Goal: Task Accomplishment & Management: Use online tool/utility

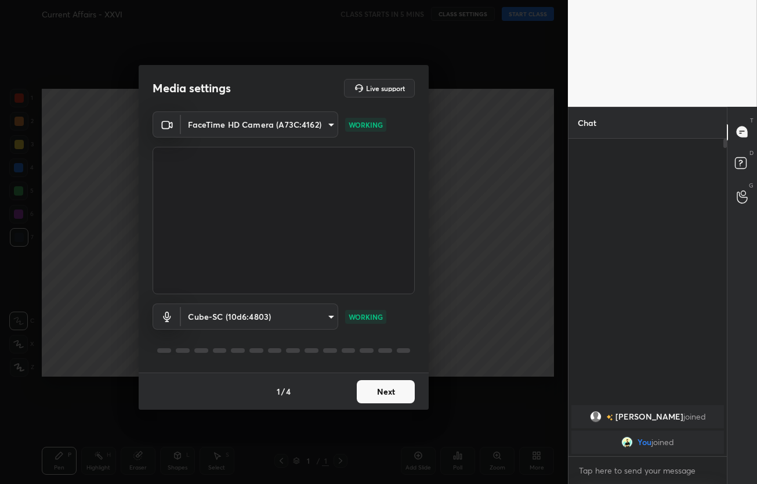
click at [379, 390] on button "Next" at bounding box center [386, 391] width 58 height 23
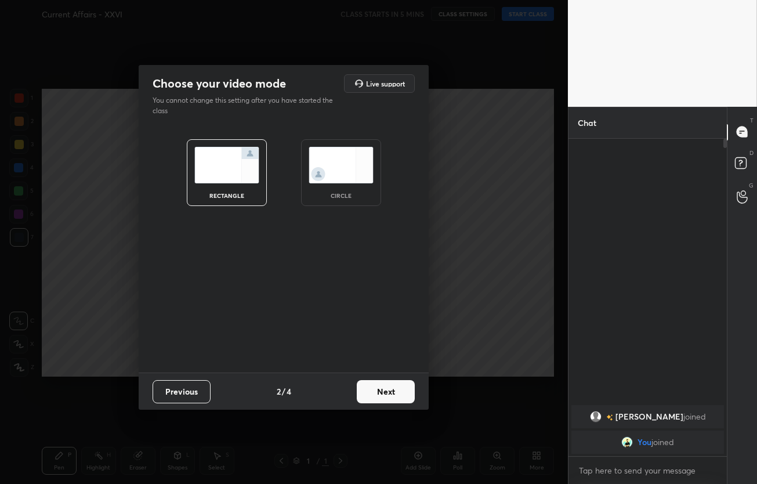
click at [379, 390] on button "Next" at bounding box center [386, 391] width 58 height 23
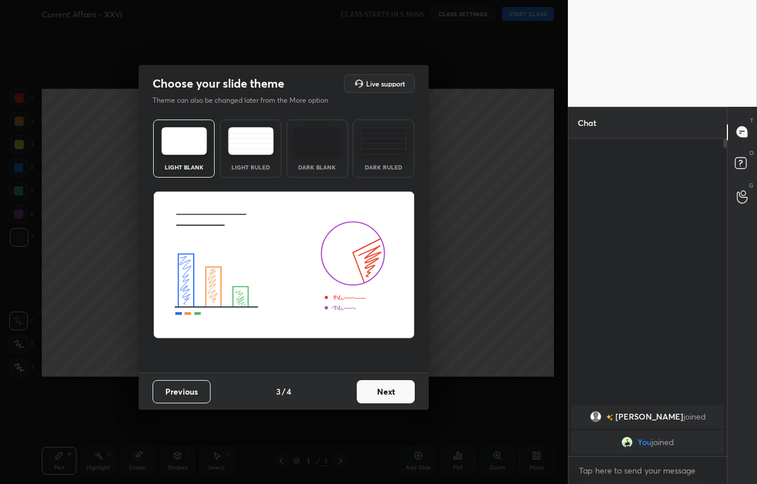
click at [420, 393] on div "Previous 3 / 4 Next" at bounding box center [284, 390] width 290 height 37
click at [387, 393] on button "Next" at bounding box center [386, 391] width 58 height 23
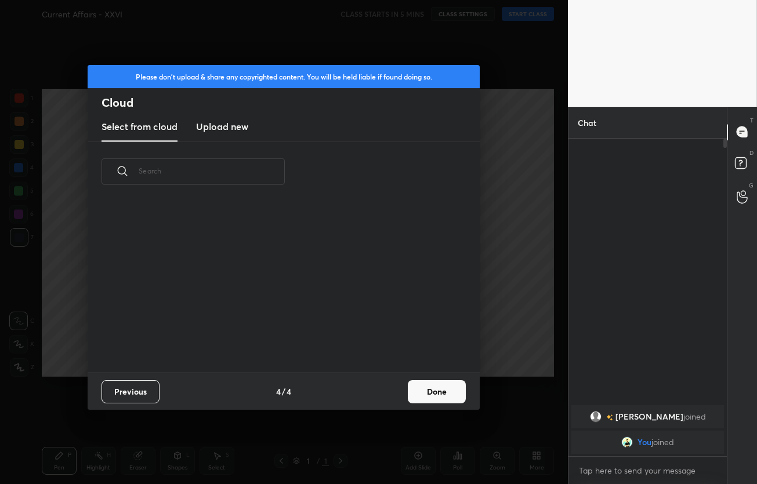
click at [407, 393] on div "Previous 4 / 4 Done" at bounding box center [284, 390] width 392 height 37
click at [423, 393] on button "Done" at bounding box center [437, 391] width 58 height 23
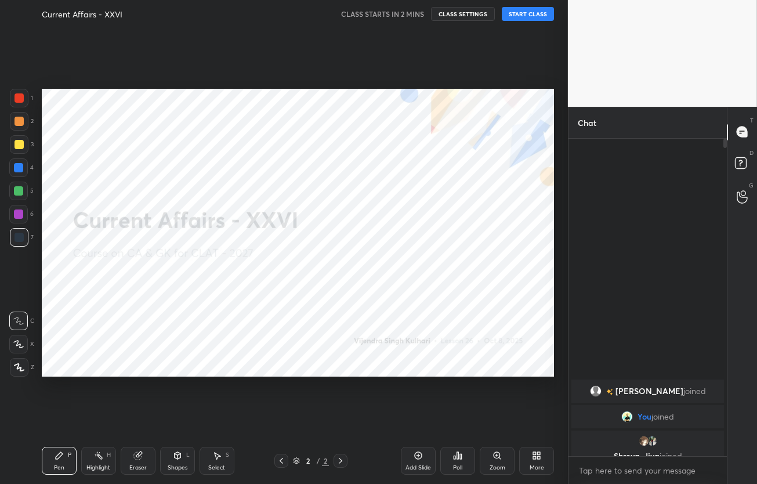
click at [533, 12] on button "START CLASS" at bounding box center [528, 14] width 52 height 14
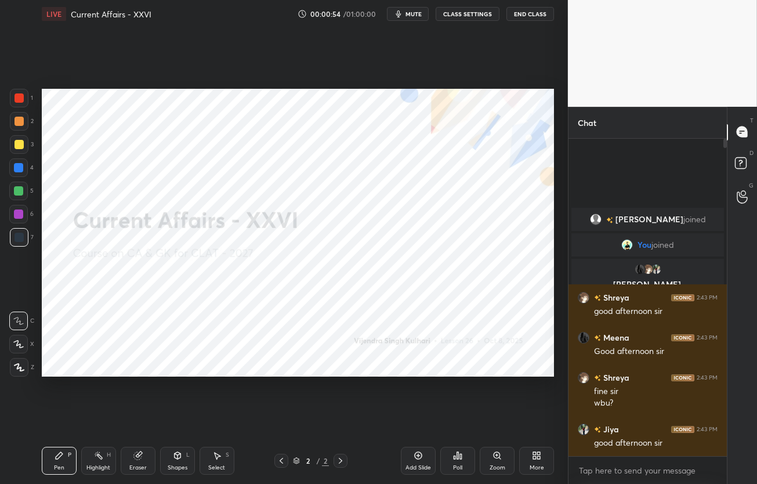
click at [411, 15] on span "mute" at bounding box center [413, 14] width 16 height 8
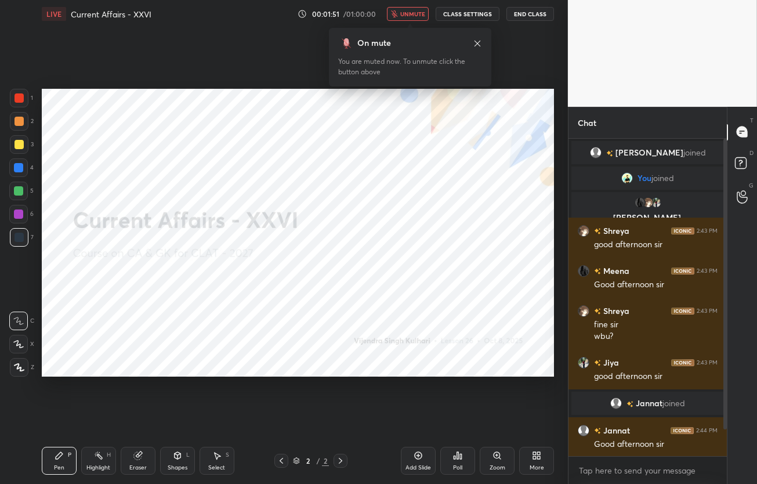
click at [425, 10] on span "unmute" at bounding box center [412, 14] width 25 height 8
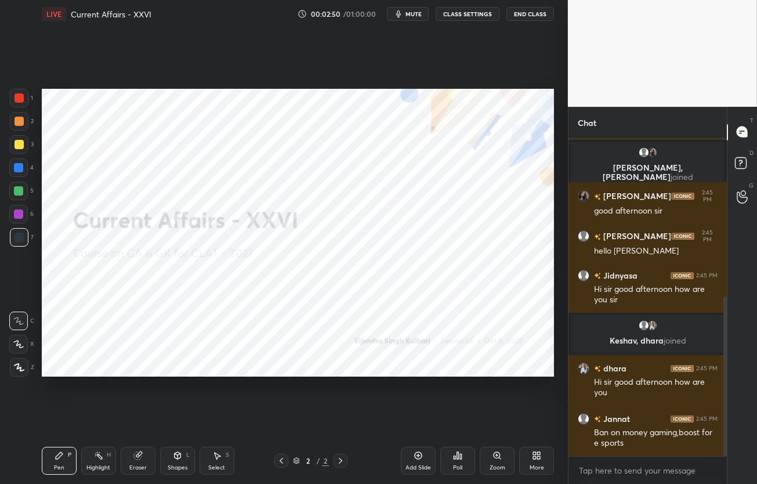
scroll to position [354, 0]
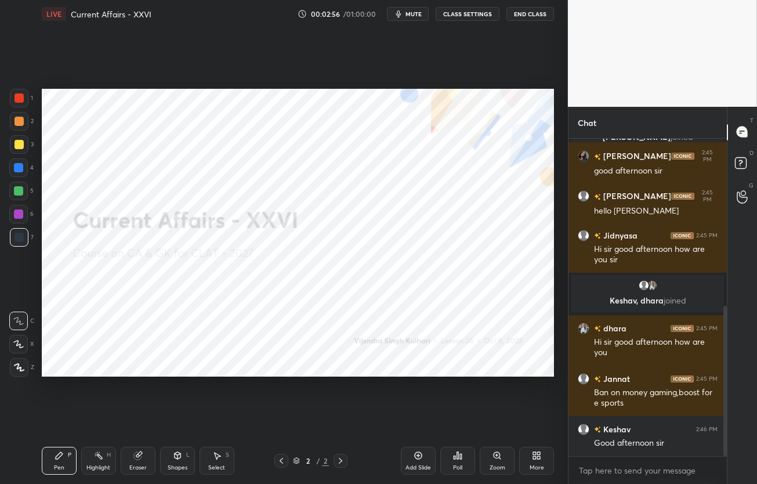
click at [534, 470] on div "More" at bounding box center [537, 468] width 15 height 6
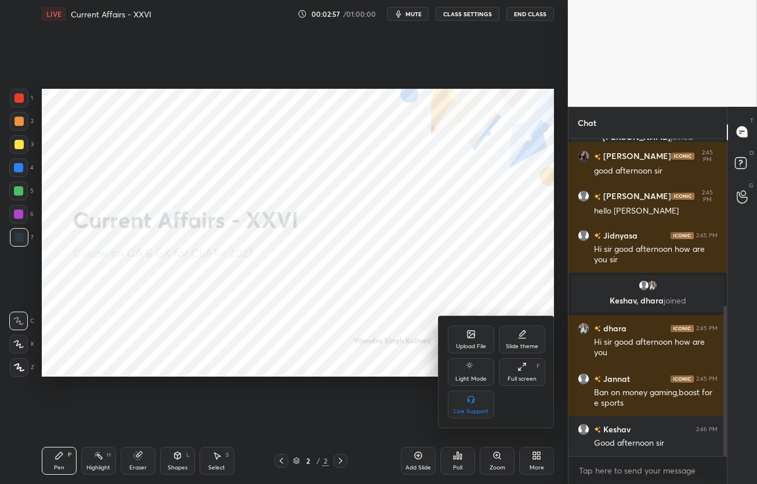
click at [472, 349] on div "Upload File" at bounding box center [471, 346] width 30 height 6
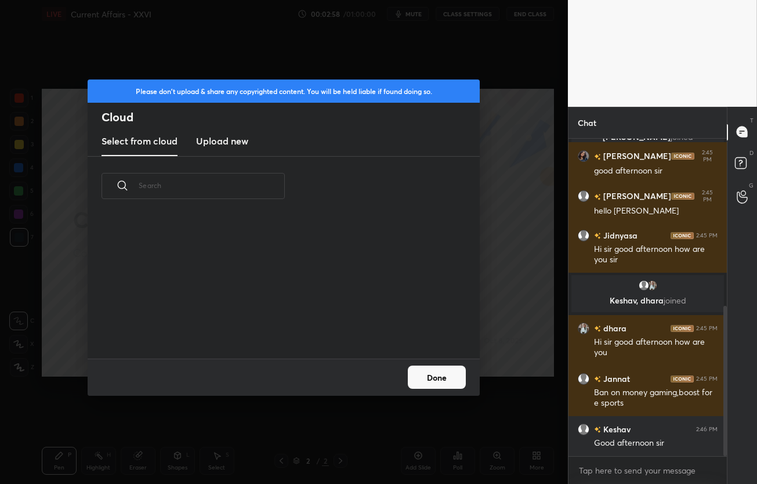
scroll to position [143, 372]
click at [230, 144] on h3 "Upload new" at bounding box center [222, 141] width 52 height 14
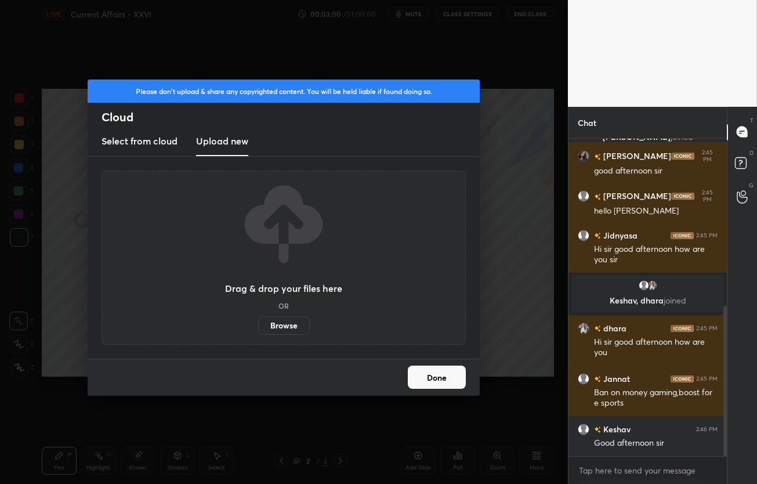
click at [304, 330] on label "Browse" at bounding box center [284, 325] width 52 height 19
click at [258, 330] on input "Browse" at bounding box center [258, 325] width 0 height 19
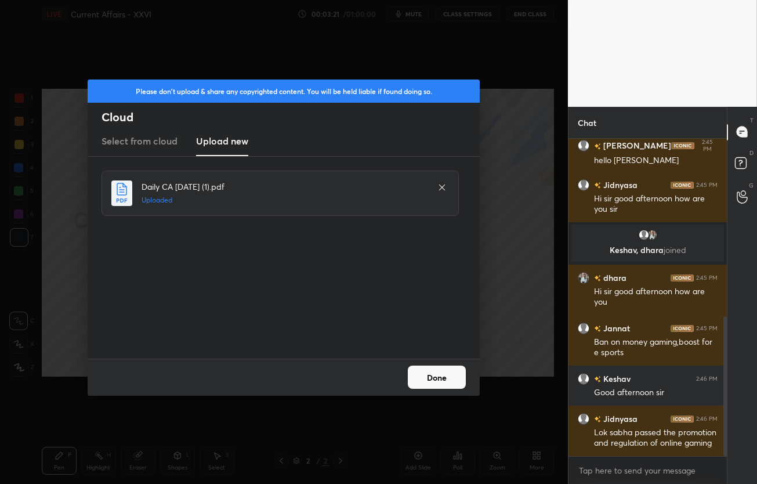
click at [443, 374] on button "Done" at bounding box center [437, 376] width 58 height 23
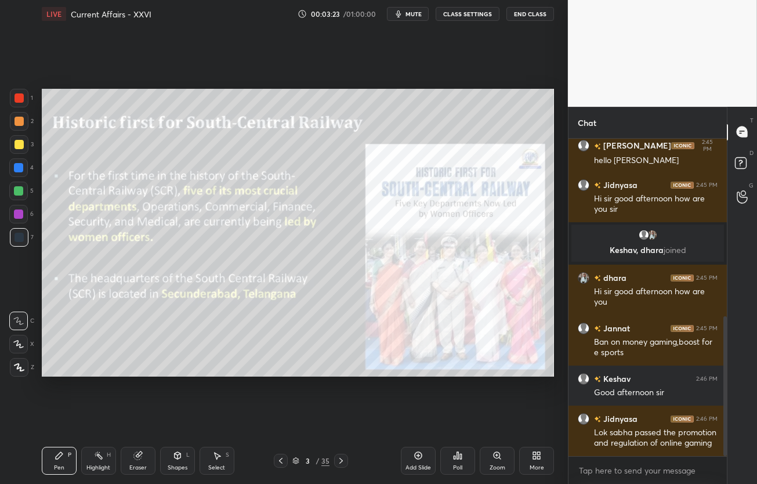
click at [296, 459] on icon at bounding box center [295, 460] width 7 height 7
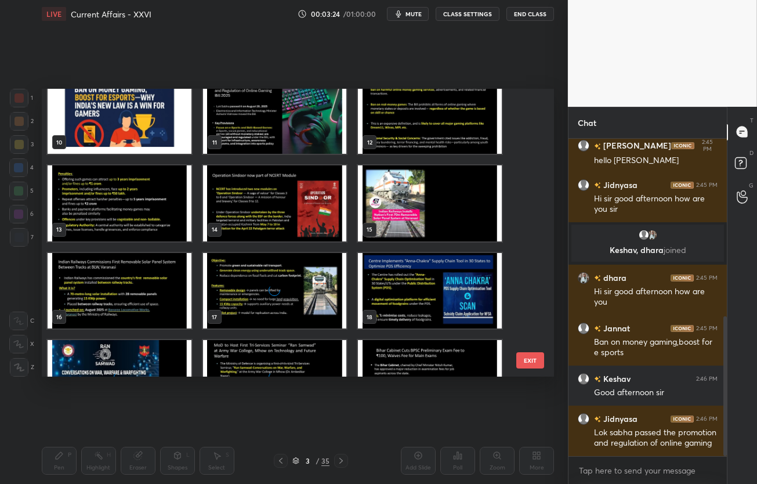
scroll to position [281, 0]
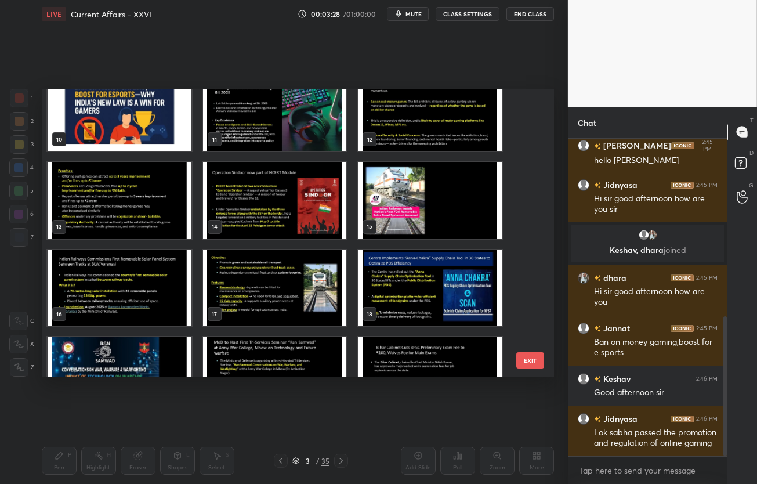
click at [289, 209] on img "grid" at bounding box center [274, 200] width 144 height 76
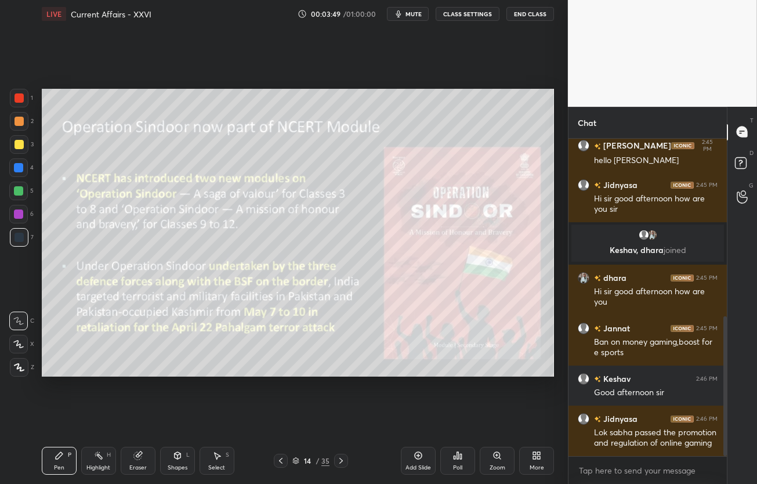
click at [10, 144] on div at bounding box center [19, 144] width 19 height 19
click at [17, 342] on icon at bounding box center [18, 344] width 10 height 8
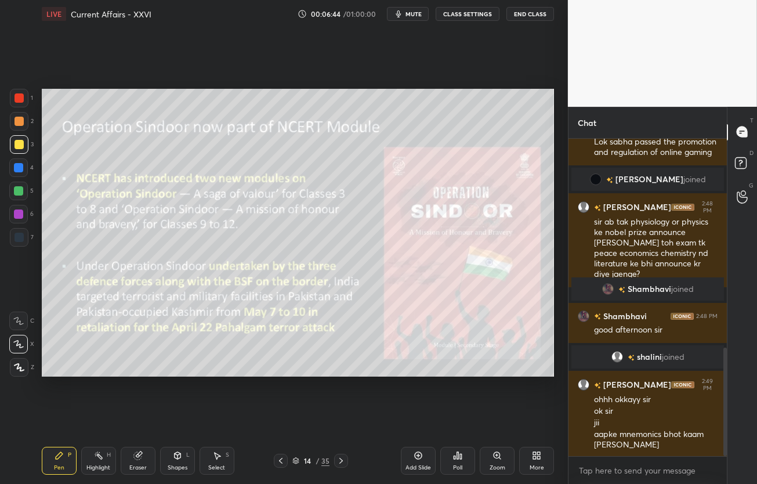
scroll to position [611, 0]
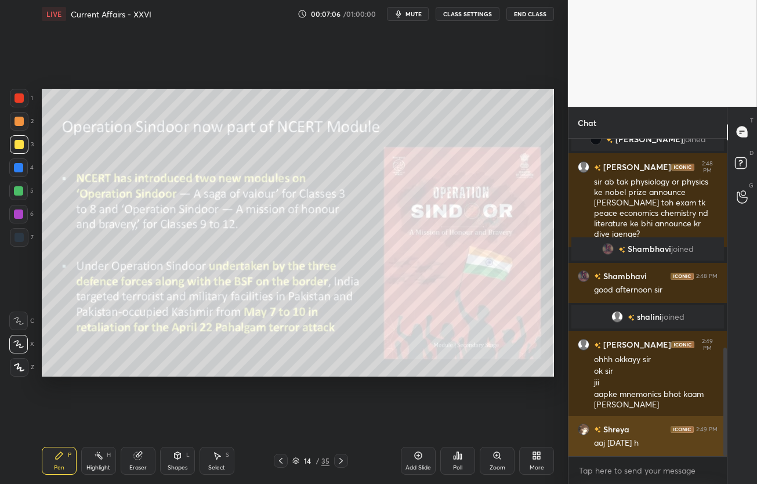
drag, startPoint x: 610, startPoint y: 442, endPoint x: 653, endPoint y: 443, distance: 43.5
click at [653, 443] on div "aaj [DATE] h" at bounding box center [656, 443] width 124 height 12
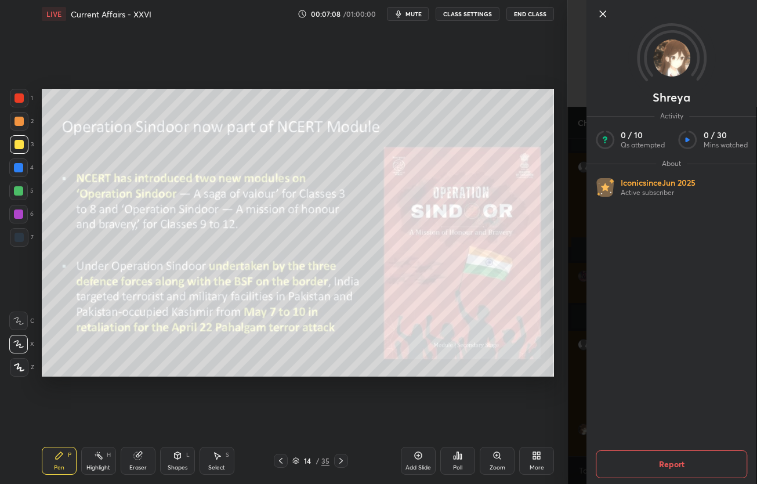
click at [584, 427] on div "Shreya Activity 0 / 10 Qs attempted 0 / 30 Mins watched About Iconic since [DAT…" at bounding box center [662, 242] width 189 height 484
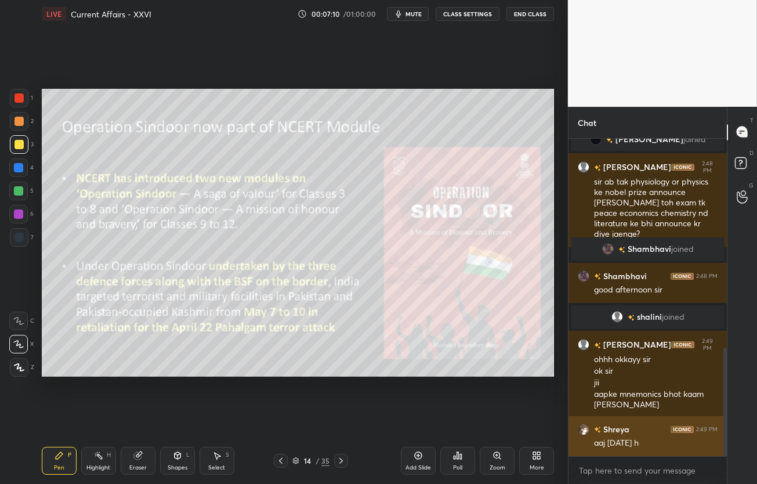
copy div "[DATE]"
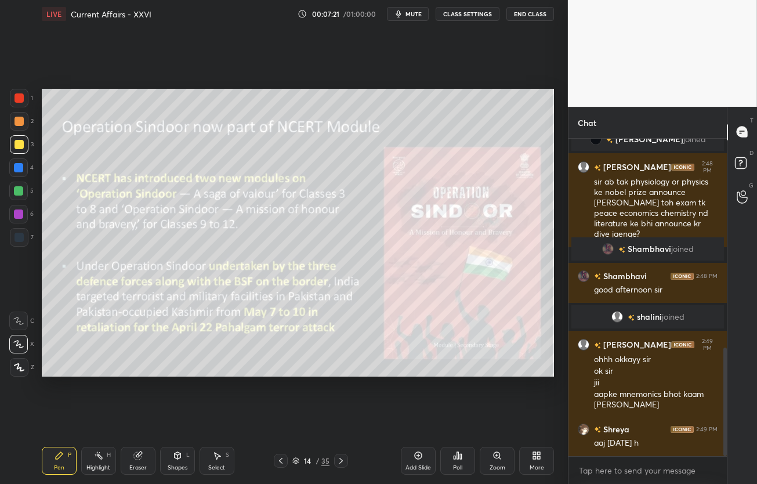
click at [611, 255] on div "[PERSON_NAME] joined" at bounding box center [647, 248] width 153 height 23
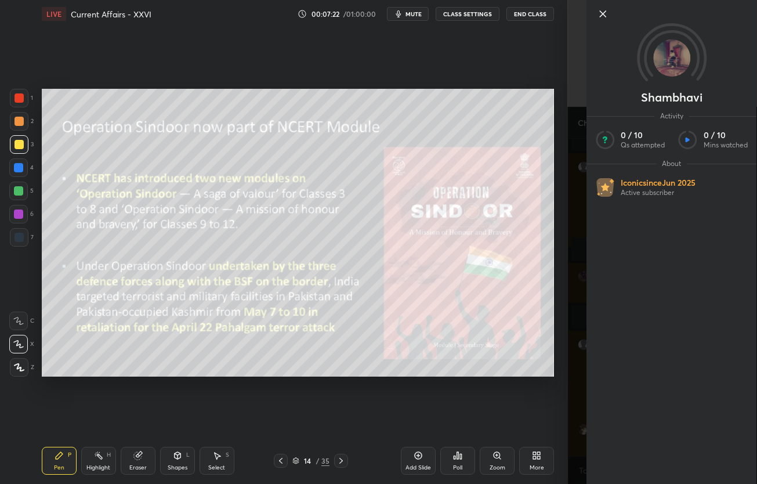
click at [582, 249] on div "[PERSON_NAME] Activity 0 / 10 Qs attempted 0 / 10 Mins watched About Iconic sin…" at bounding box center [662, 242] width 189 height 484
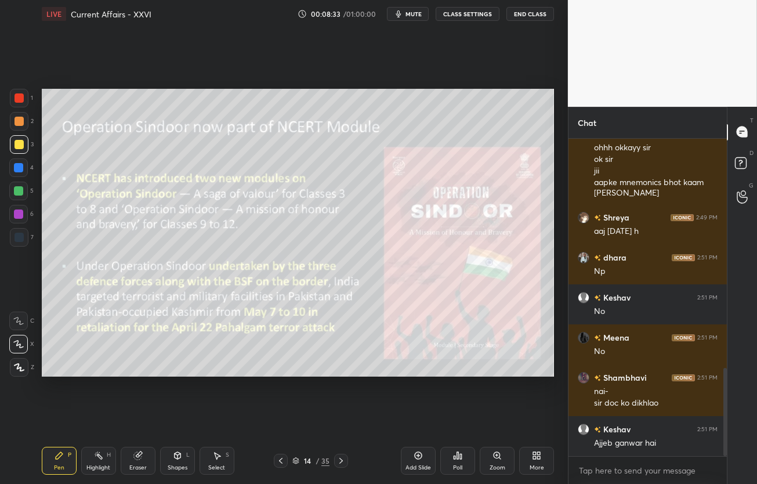
scroll to position [834, 0]
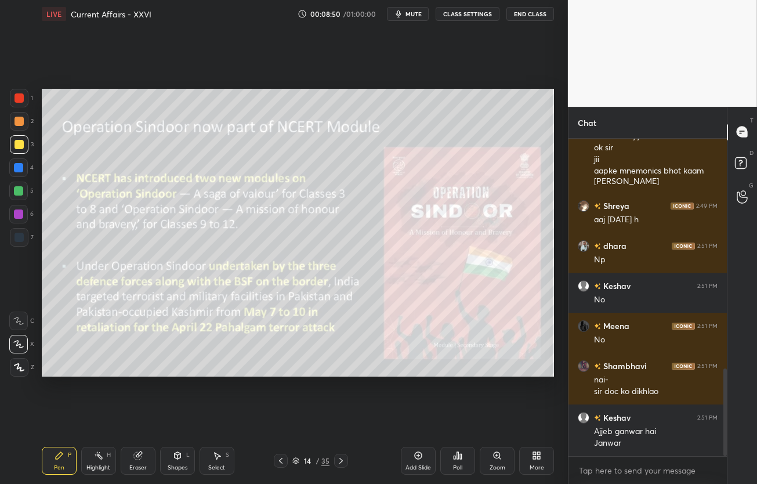
click at [416, 12] on span "mute" at bounding box center [413, 14] width 16 height 8
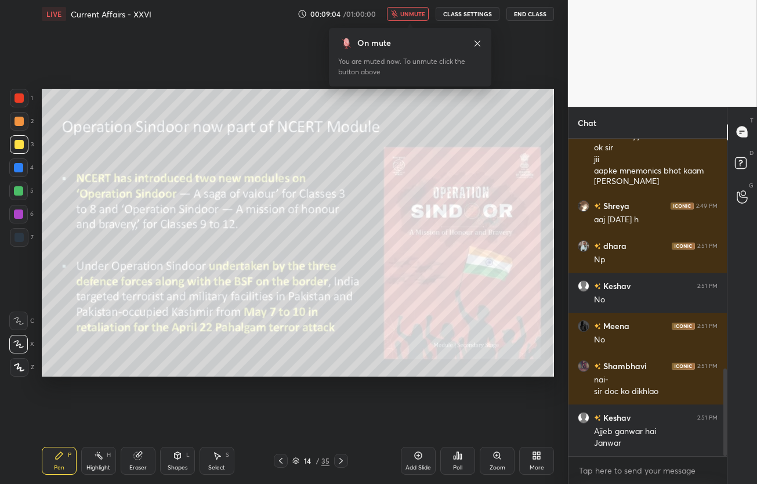
click at [416, 12] on span "unmute" at bounding box center [412, 14] width 25 height 8
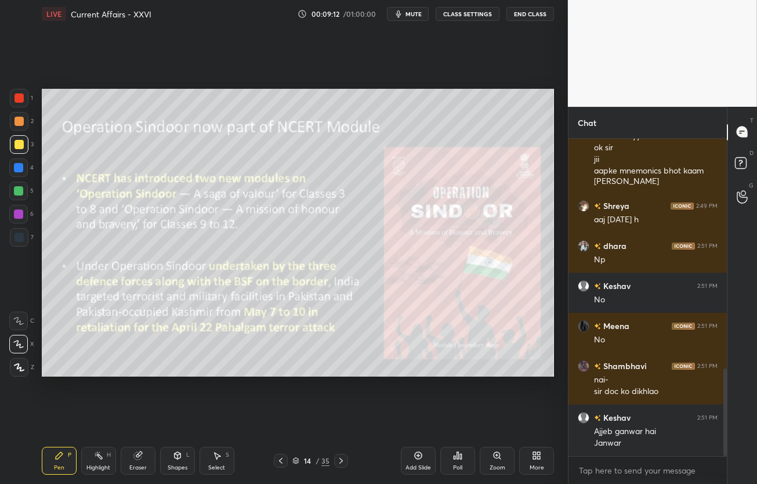
click at [416, 12] on span "mute" at bounding box center [413, 14] width 16 height 8
click at [416, 12] on span "unmute" at bounding box center [412, 14] width 25 height 8
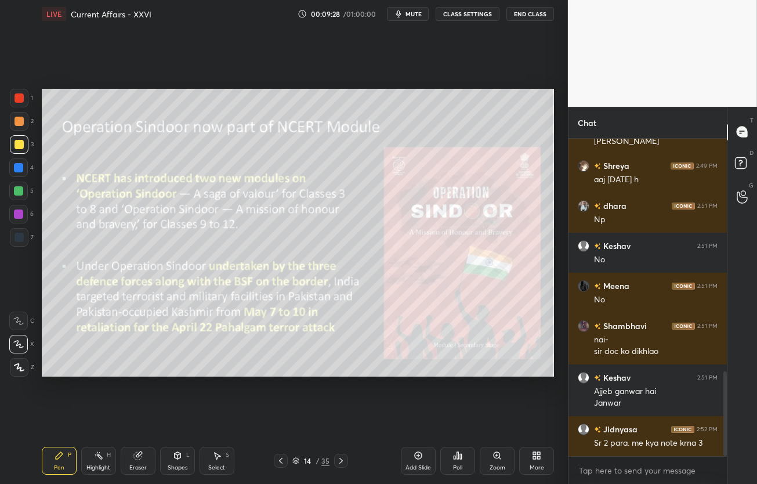
click at [419, 11] on span "mute" at bounding box center [413, 14] width 16 height 8
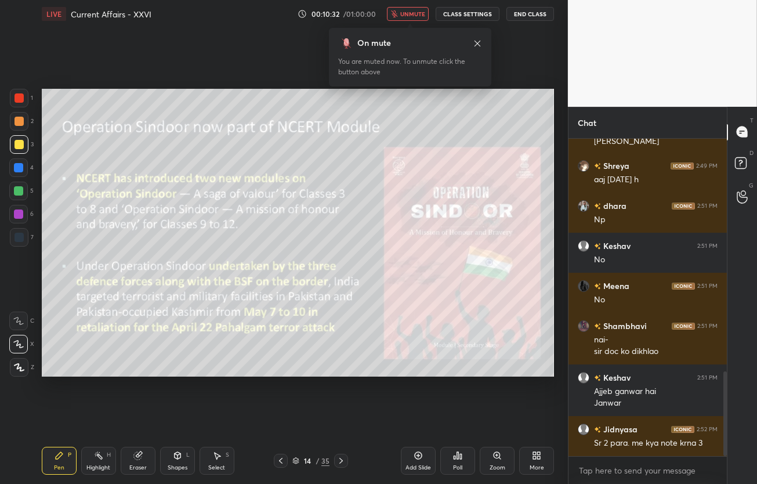
click at [419, 11] on span "unmute" at bounding box center [412, 14] width 25 height 8
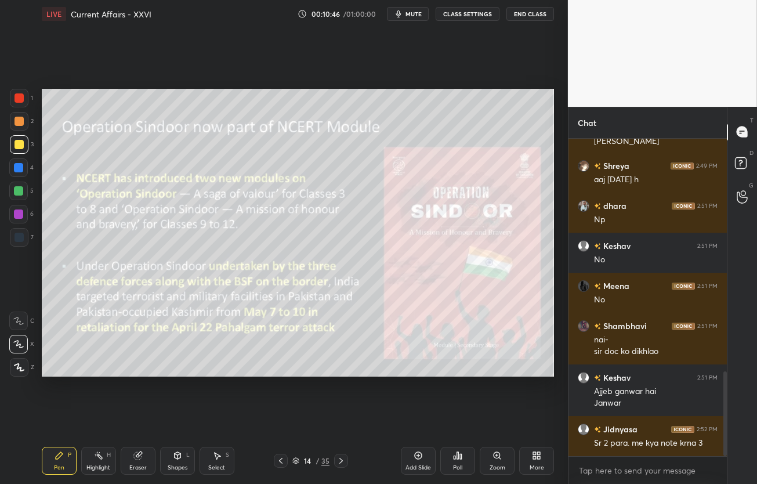
click at [425, 456] on div "Add Slide" at bounding box center [418, 461] width 35 height 28
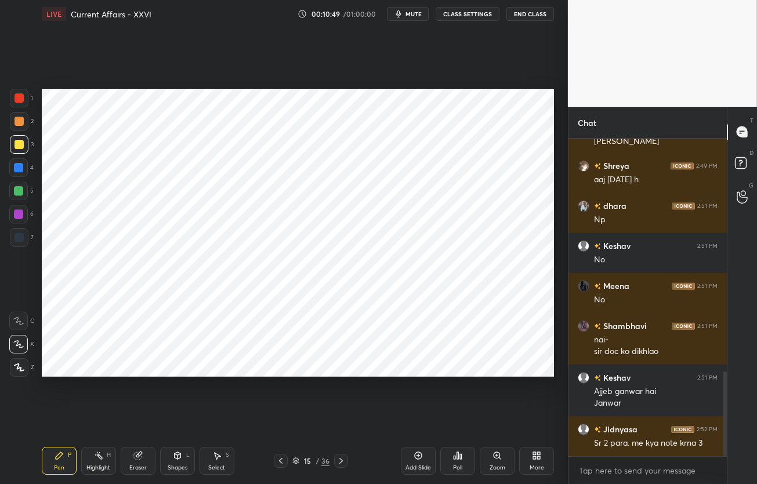
drag, startPoint x: 16, startPoint y: 236, endPoint x: 37, endPoint y: 236, distance: 21.5
click at [13, 236] on div at bounding box center [19, 237] width 19 height 19
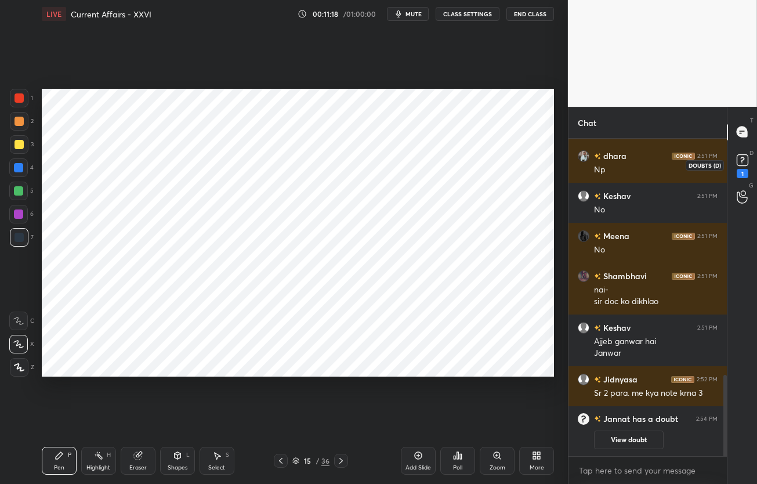
click at [742, 161] on rect at bounding box center [742, 159] width 11 height 11
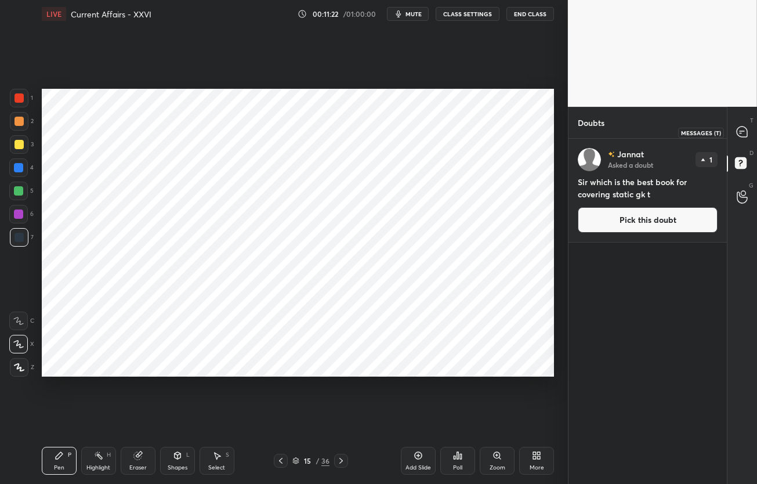
click at [742, 136] on icon at bounding box center [742, 131] width 10 height 10
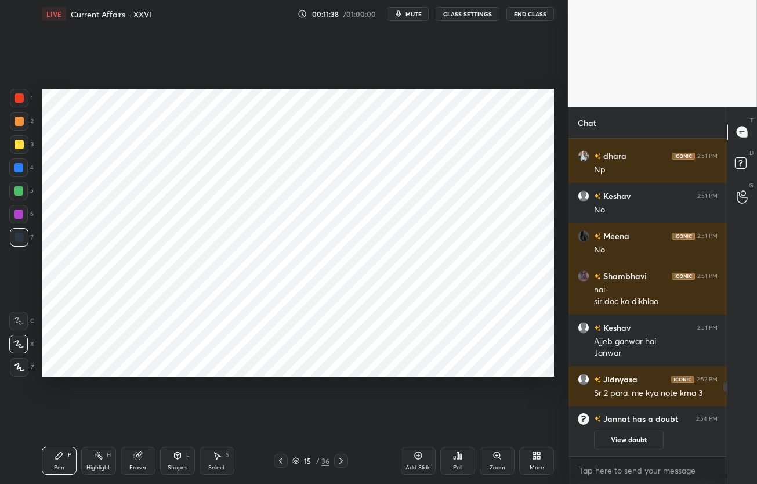
scroll to position [1095, 0]
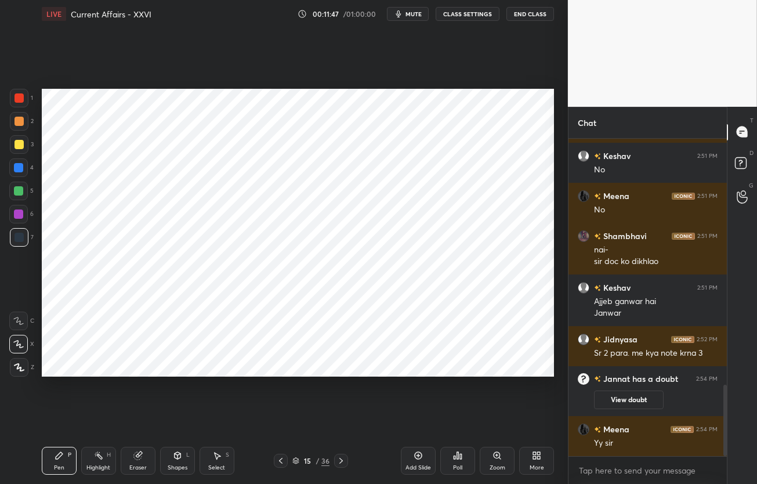
click at [338, 458] on icon at bounding box center [340, 460] width 9 height 9
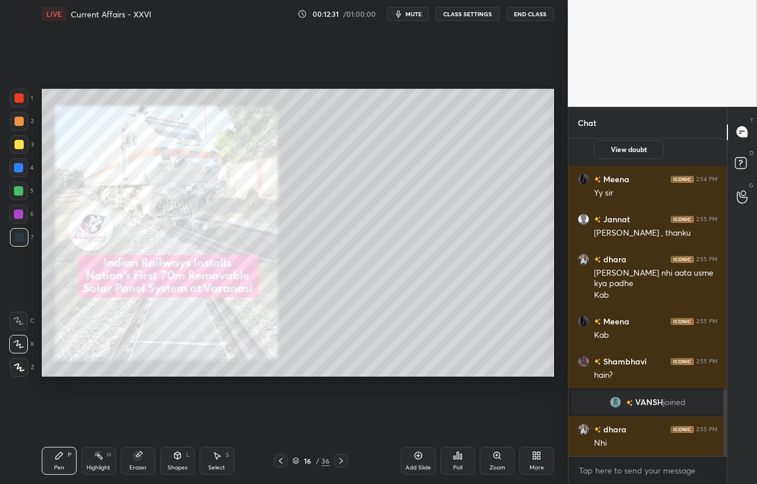
scroll to position [1179, 0]
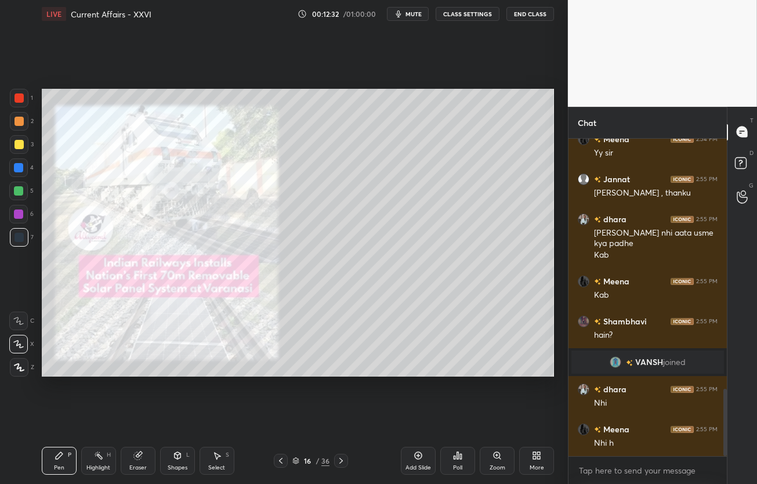
click at [20, 143] on div at bounding box center [19, 144] width 9 height 9
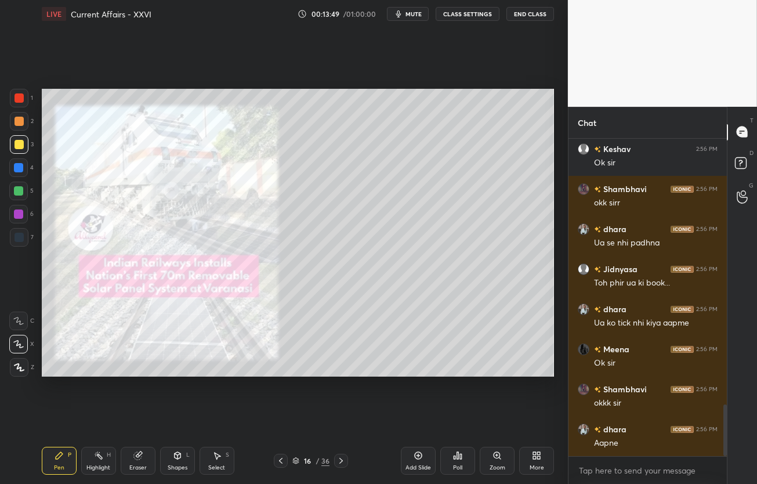
scroll to position [1629, 0]
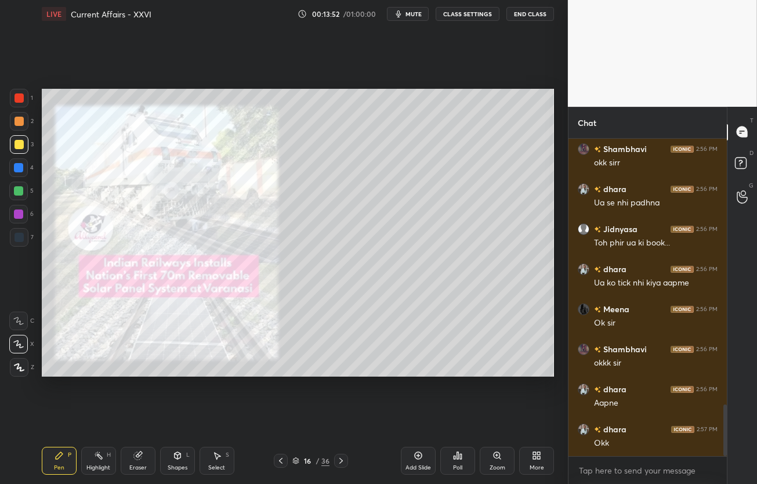
click at [131, 460] on div "Eraser" at bounding box center [138, 461] width 35 height 28
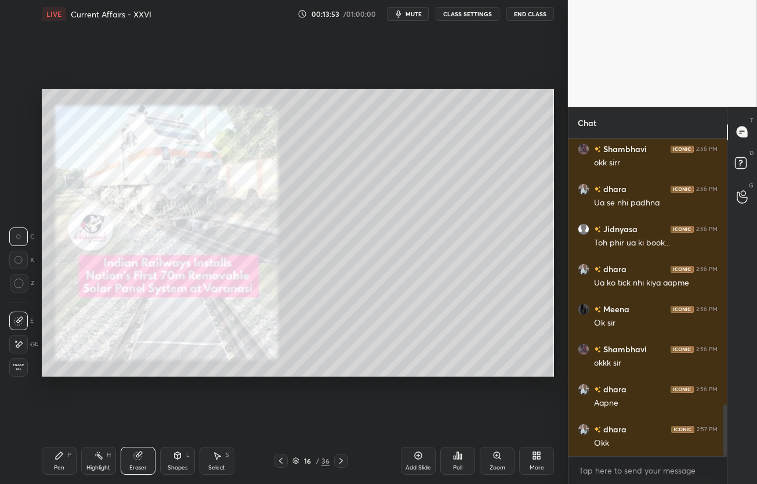
drag, startPoint x: 30, startPoint y: 376, endPoint x: 18, endPoint y: 372, distance: 12.7
click at [24, 374] on div "E E Erase all" at bounding box center [23, 342] width 29 height 70
drag, startPoint x: 18, startPoint y: 372, endPoint x: 38, endPoint y: 374, distance: 20.4
click at [20, 372] on div "Erase all" at bounding box center [18, 367] width 19 height 19
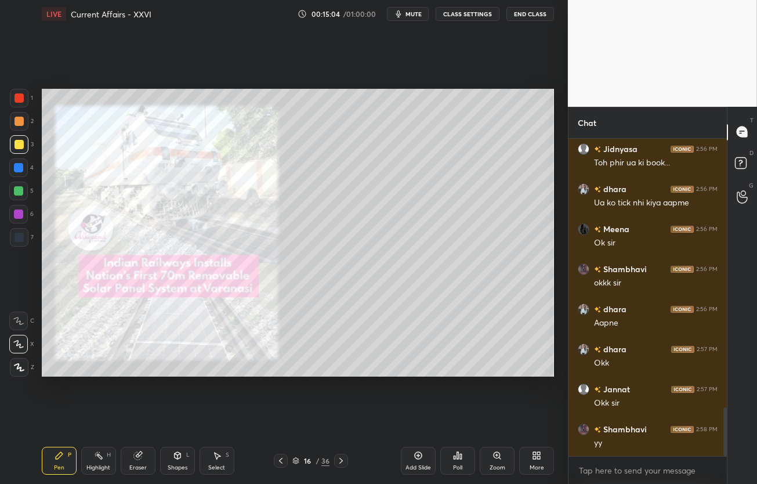
scroll to position [1749, 0]
drag, startPoint x: 3, startPoint y: 301, endPoint x: 4, endPoint y: 245, distance: 55.7
click at [6, 288] on div "1 2 3 4 5 6 7 C X Z C X Z E E Erase all H H" at bounding box center [18, 233] width 37 height 288
drag, startPoint x: 18, startPoint y: 168, endPoint x: 37, endPoint y: 198, distance: 35.7
click at [18, 171] on div at bounding box center [18, 167] width 9 height 9
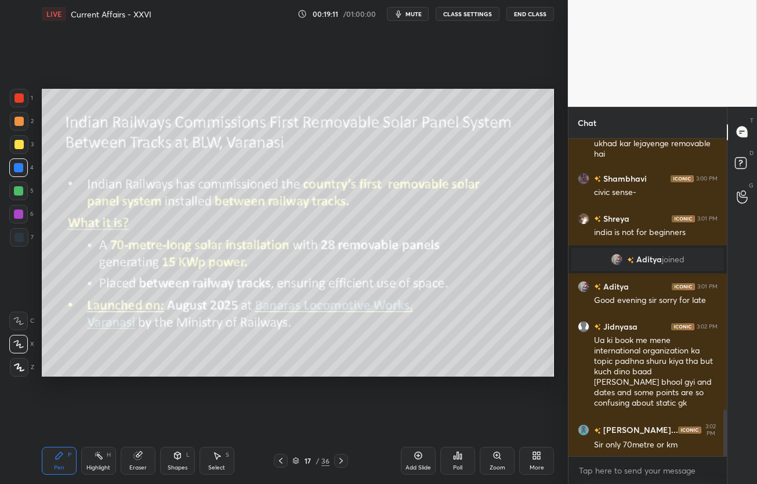
scroll to position [1867, 0]
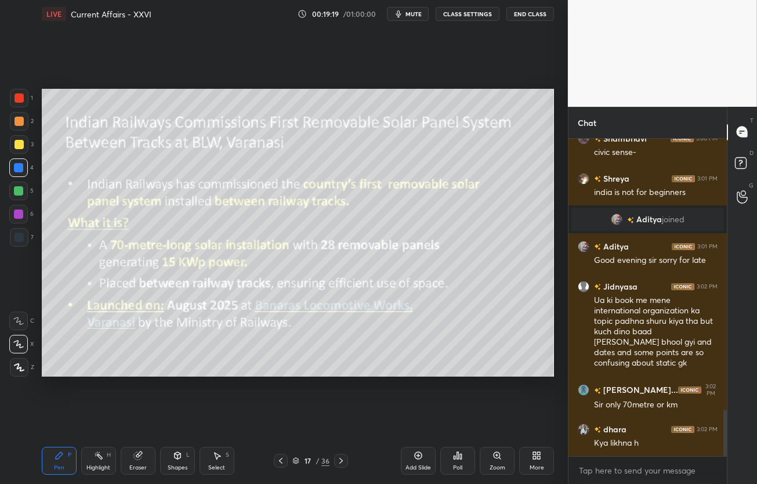
click at [141, 461] on div "Eraser" at bounding box center [138, 461] width 35 height 28
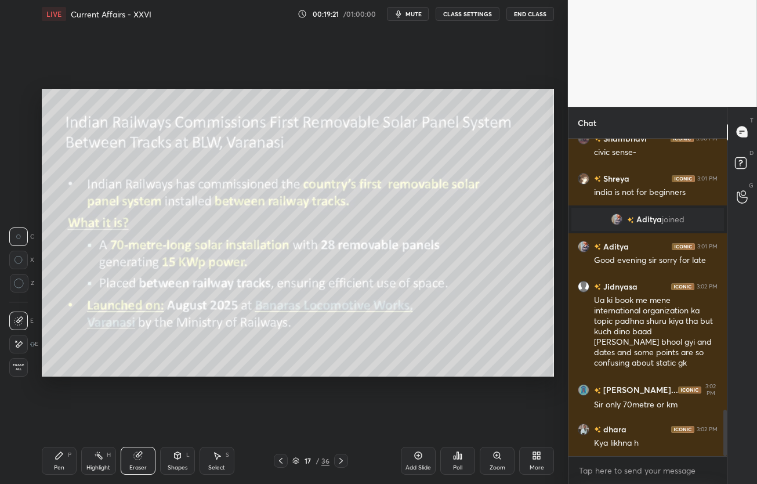
click at [19, 365] on span "Erase all" at bounding box center [18, 367] width 17 height 8
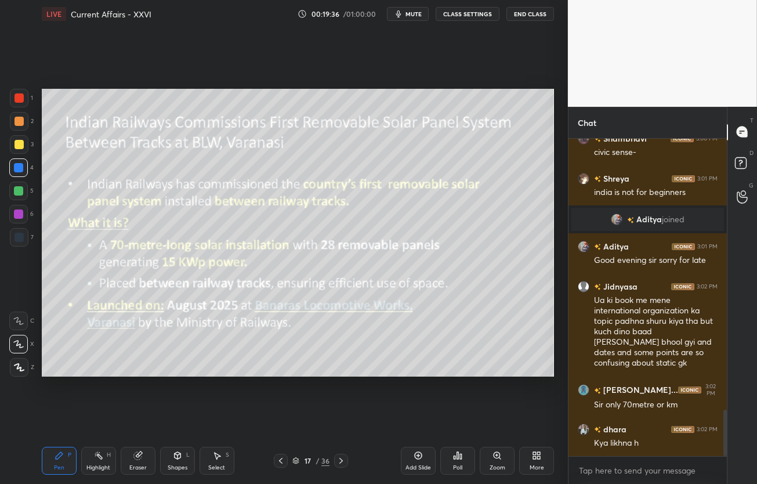
click at [34, 316] on div "1 2 3 4 5 6 7 C X Z C X Z E E Erase all H H LIVE Current Affairs - XXVI 00:19:3…" at bounding box center [279, 242] width 559 height 484
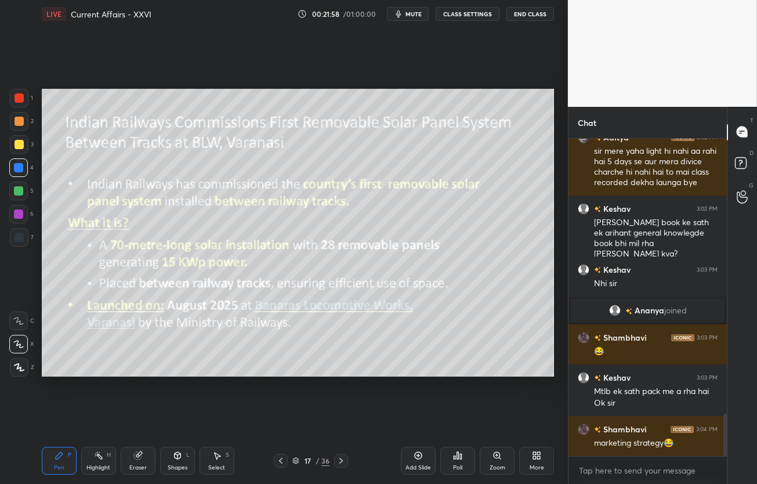
scroll to position [2118, 0]
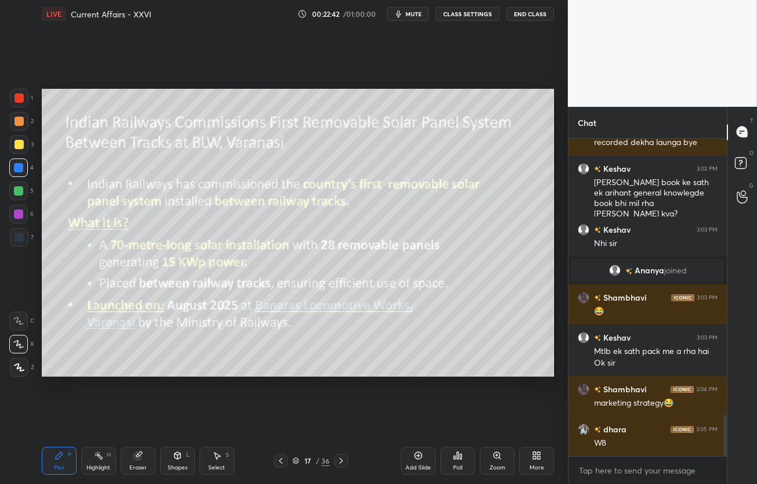
click at [410, 15] on span "mute" at bounding box center [413, 14] width 16 height 8
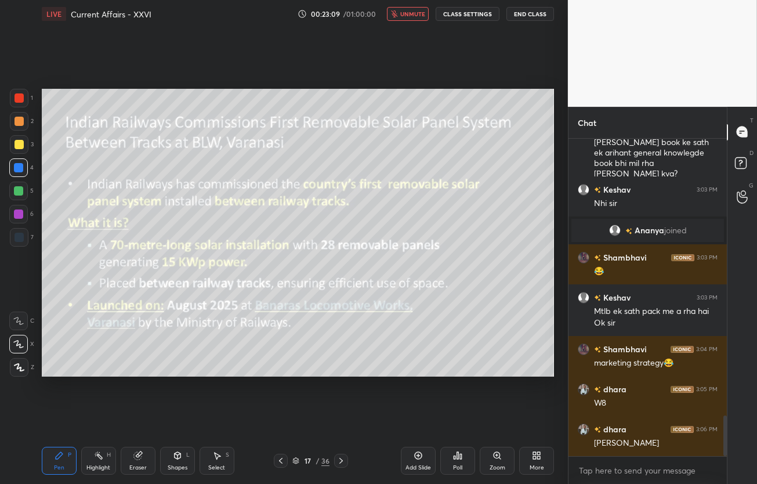
scroll to position [2169, 0]
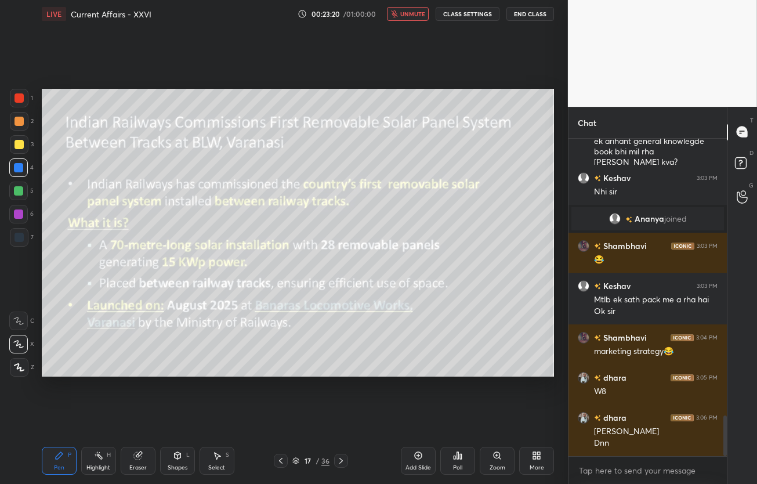
click at [411, 13] on span "unmute" at bounding box center [412, 14] width 25 height 8
click at [338, 462] on icon at bounding box center [340, 460] width 9 height 9
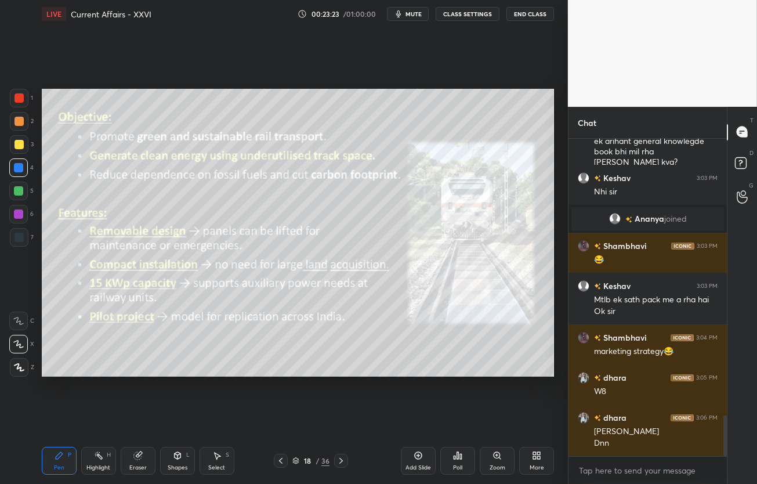
click at [338, 462] on icon at bounding box center [340, 460] width 9 height 9
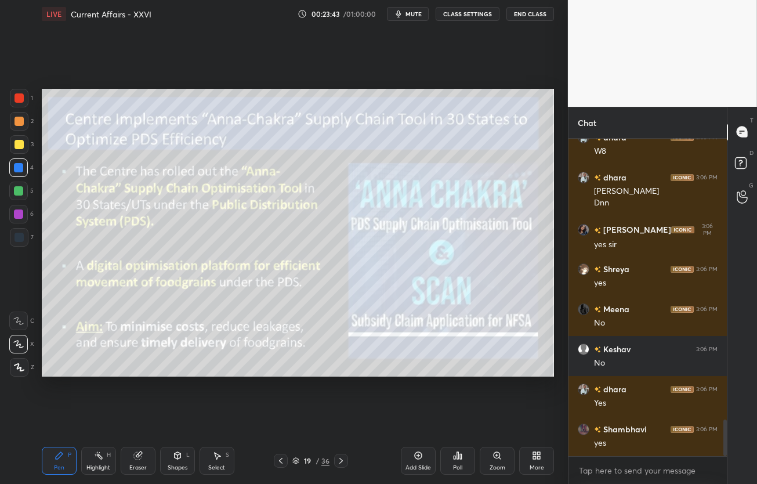
scroll to position [2450, 0]
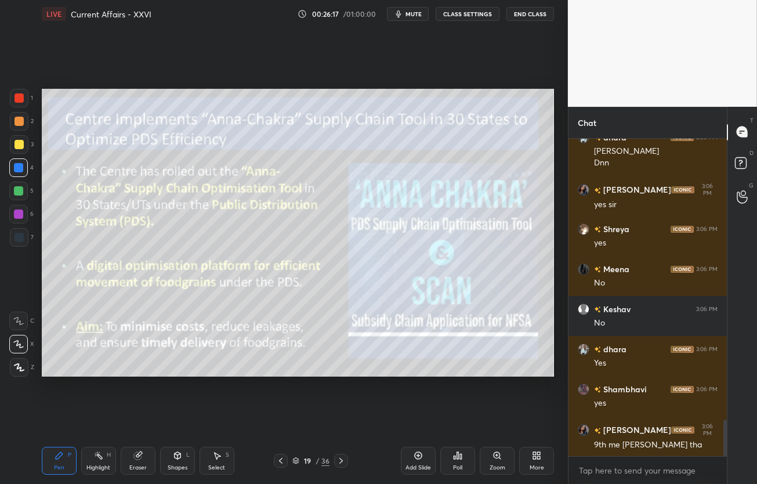
click at [339, 460] on icon at bounding box center [340, 460] width 9 height 9
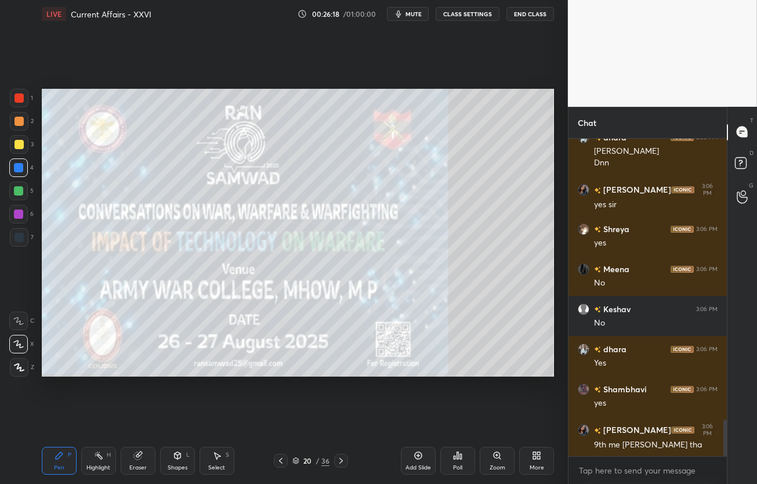
click at [279, 461] on icon at bounding box center [280, 460] width 9 height 9
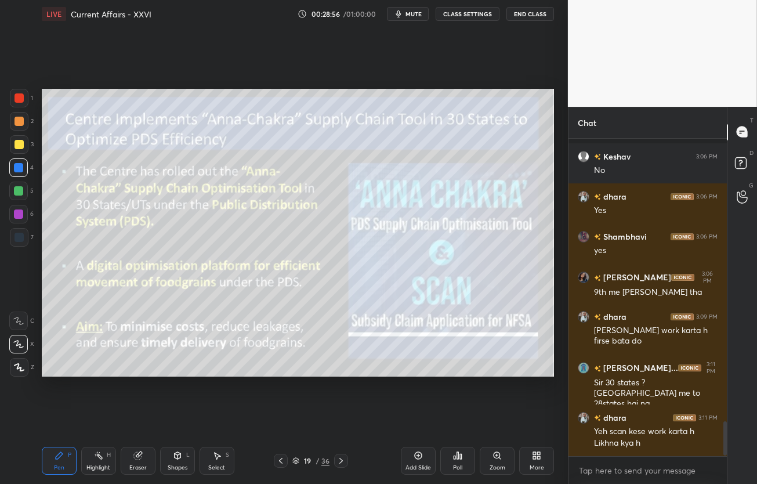
scroll to position [2653, 0]
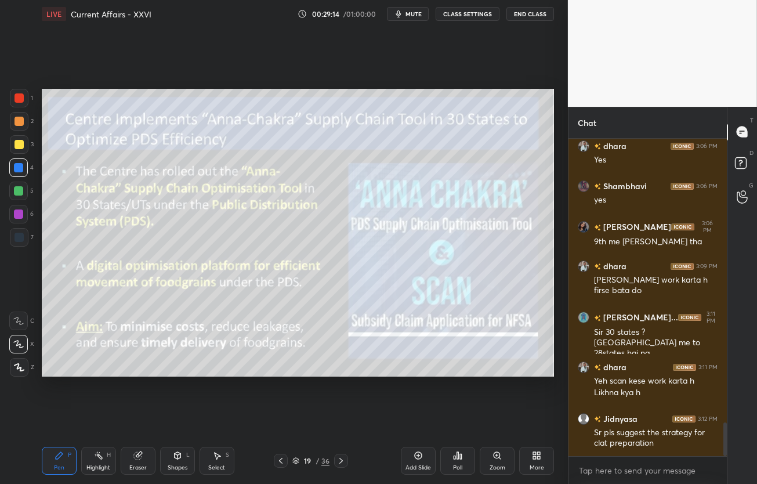
click at [419, 12] on span "mute" at bounding box center [413, 14] width 16 height 8
click at [398, 17] on icon "button" at bounding box center [394, 13] width 7 height 7
click at [338, 458] on icon at bounding box center [340, 460] width 9 height 9
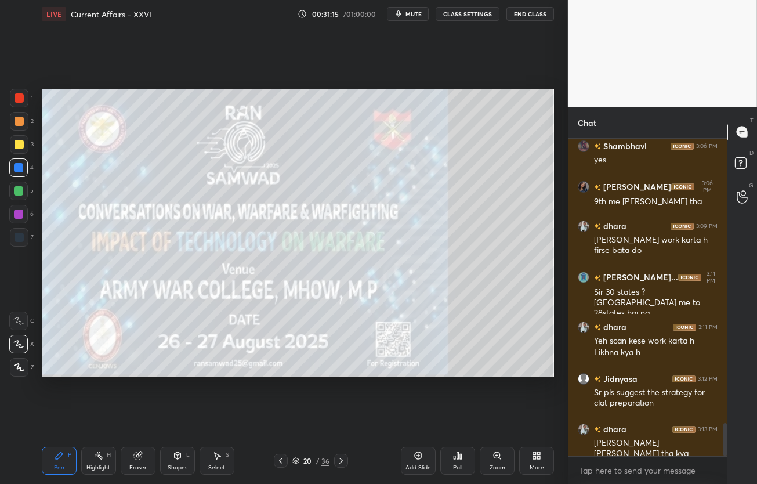
scroll to position [2733, 0]
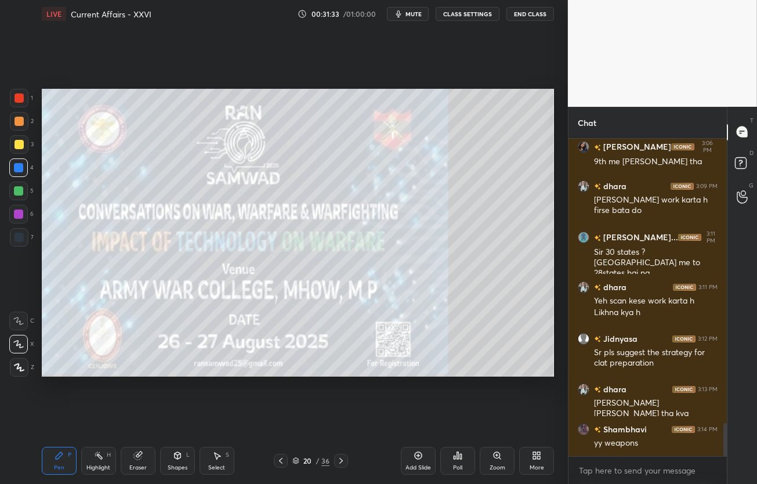
click at [339, 460] on icon at bounding box center [340, 460] width 9 height 9
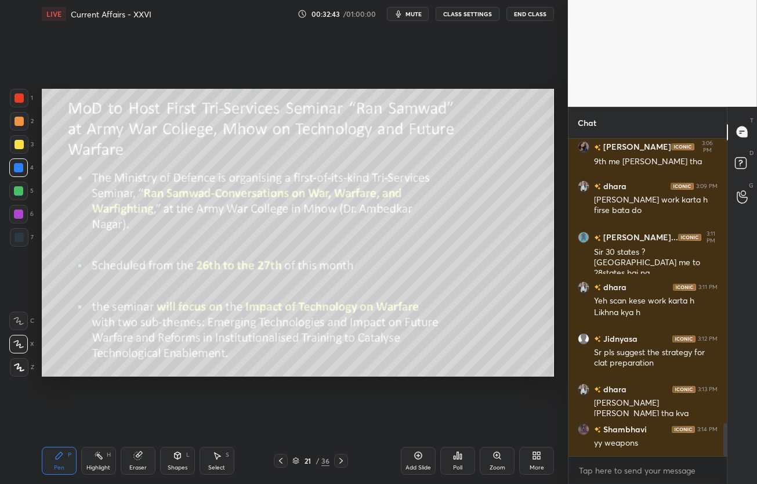
click at [410, 10] on span "mute" at bounding box center [413, 14] width 16 height 8
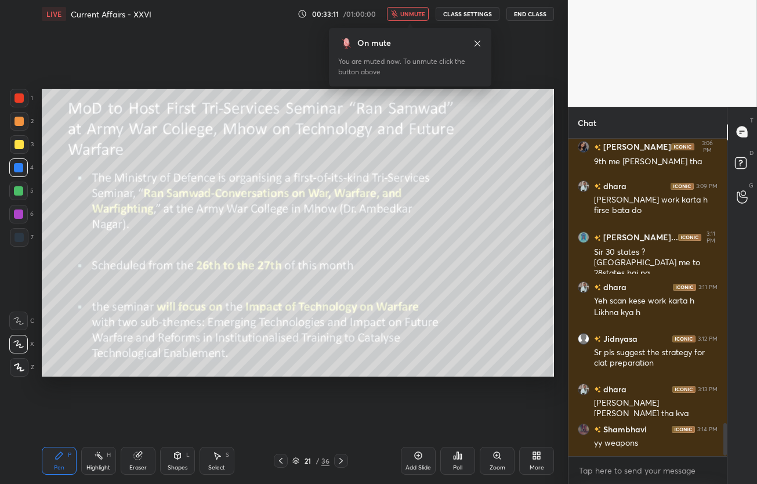
scroll to position [314, 155]
click at [477, 41] on icon at bounding box center [477, 43] width 9 height 9
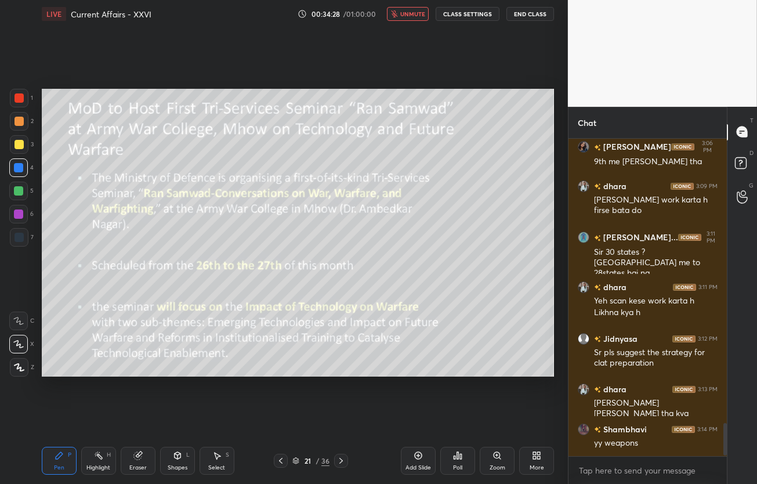
click at [414, 16] on span "unmute" at bounding box center [412, 14] width 25 height 8
click at [344, 461] on icon at bounding box center [340, 460] width 9 height 9
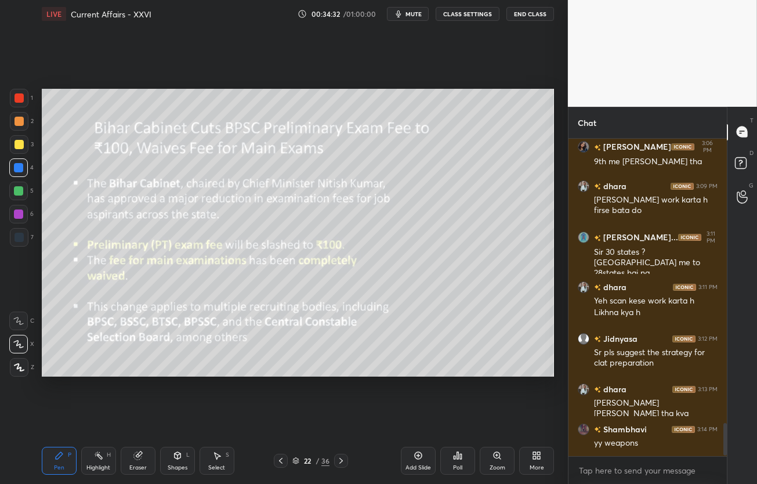
click at [337, 455] on div at bounding box center [341, 461] width 14 height 14
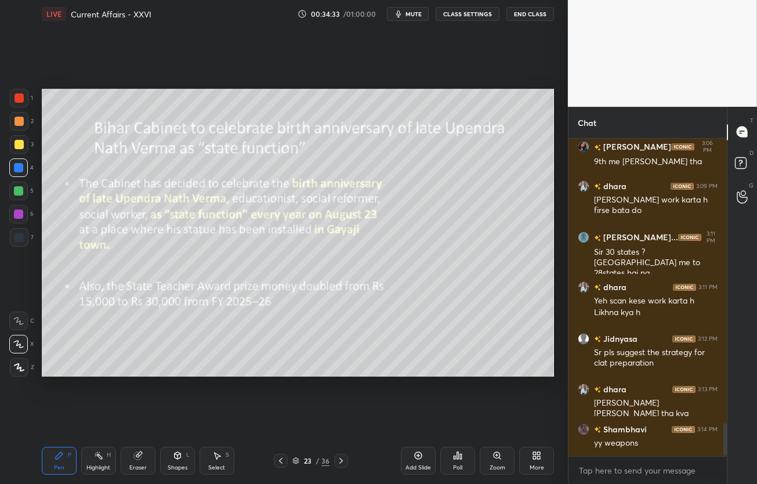
click at [337, 455] on div at bounding box center [341, 461] width 14 height 14
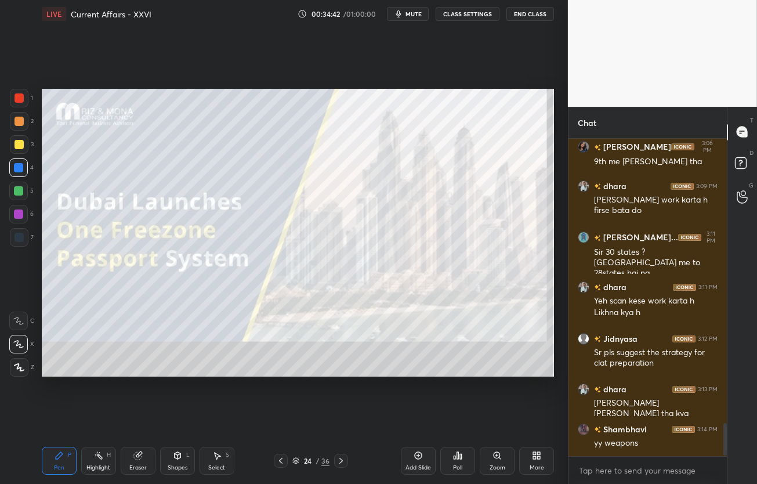
click at [56, 211] on div "Setting up your live class Poll for secs No correct answer Start poll" at bounding box center [297, 233] width 521 height 410
click at [19, 143] on div at bounding box center [19, 144] width 9 height 9
click at [407, 8] on button "mute" at bounding box center [408, 14] width 42 height 14
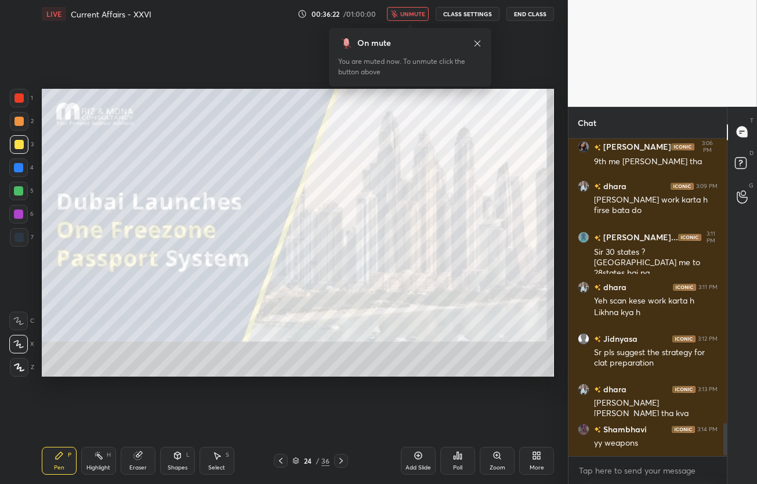
click at [477, 42] on icon at bounding box center [477, 43] width 9 height 9
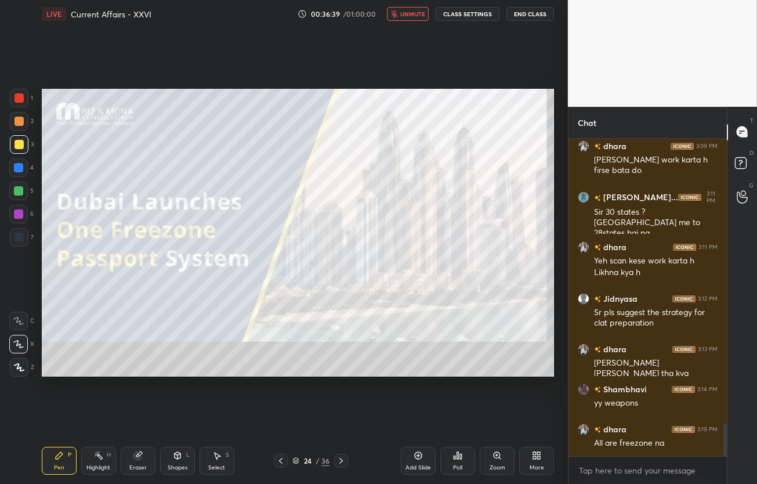
scroll to position [2823, 0]
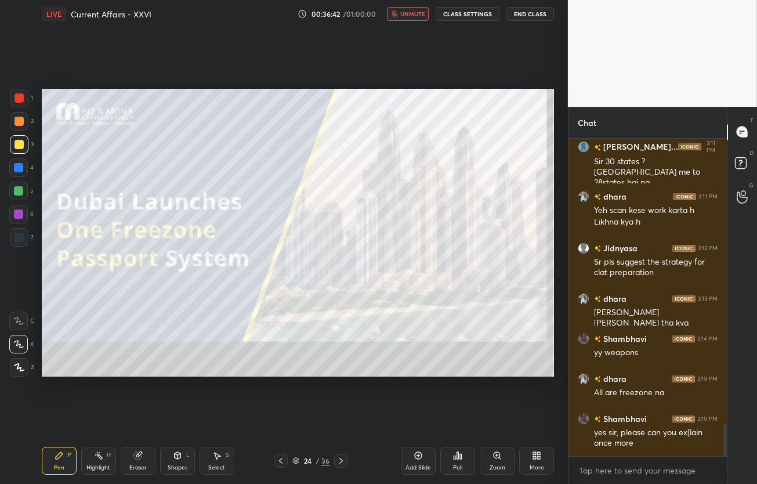
click at [341, 457] on icon at bounding box center [340, 460] width 9 height 9
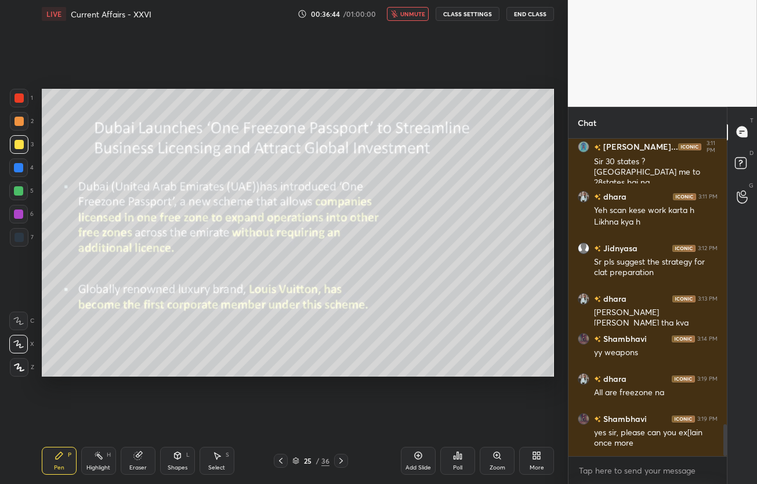
click at [255, 265] on div "LIVE Current Affairs - XXVI 00:36:44 / 01:00:00 unmute CLASS SETTINGS End Class…" at bounding box center [297, 242] width 521 height 484
click at [414, 14] on span "unmute" at bounding box center [412, 14] width 25 height 8
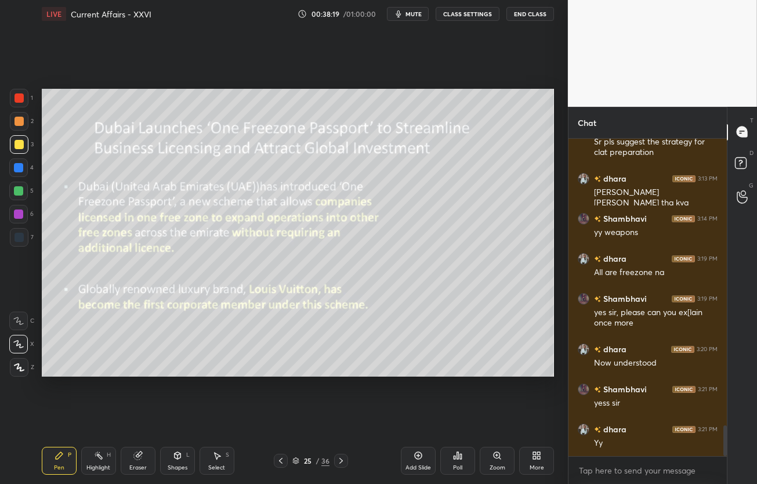
scroll to position [2955, 0]
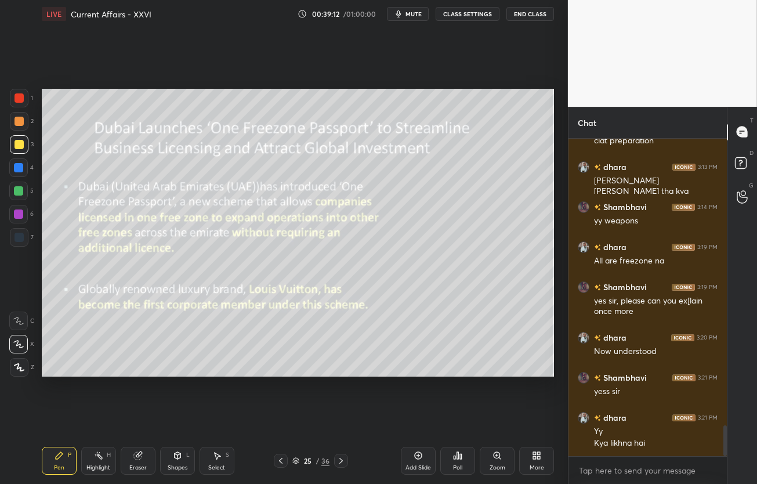
drag, startPoint x: 136, startPoint y: 467, endPoint x: 119, endPoint y: 447, distance: 26.4
click at [136, 467] on div "Eraser" at bounding box center [137, 468] width 17 height 6
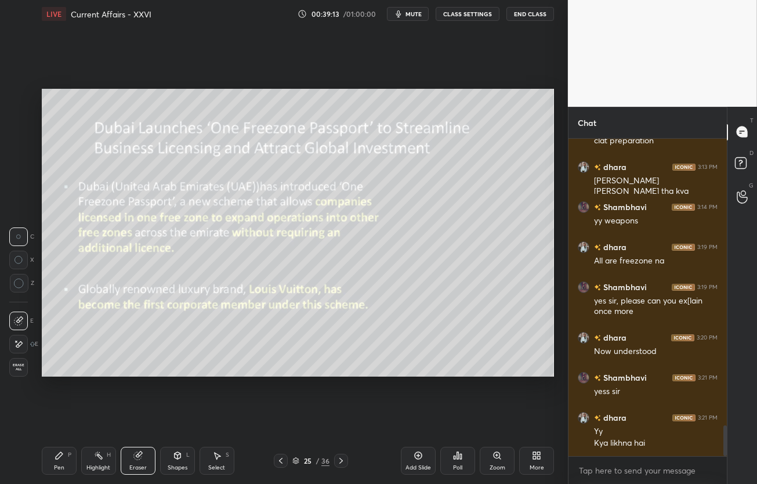
click at [16, 364] on span "Erase all" at bounding box center [18, 367] width 17 height 8
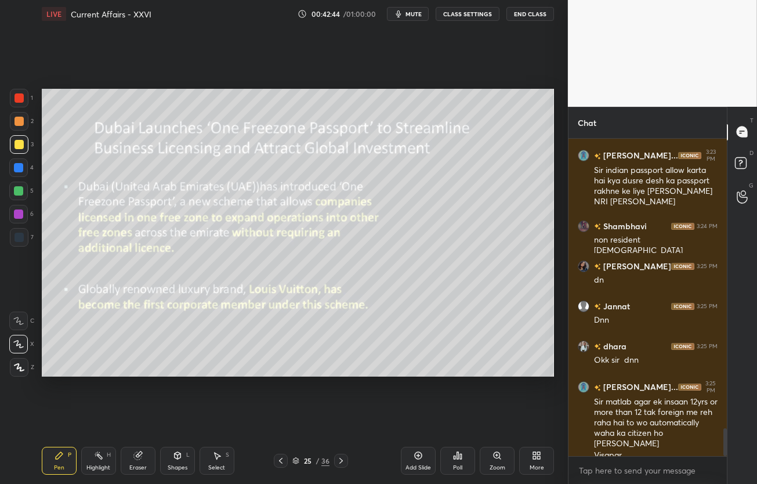
scroll to position [3321, 0]
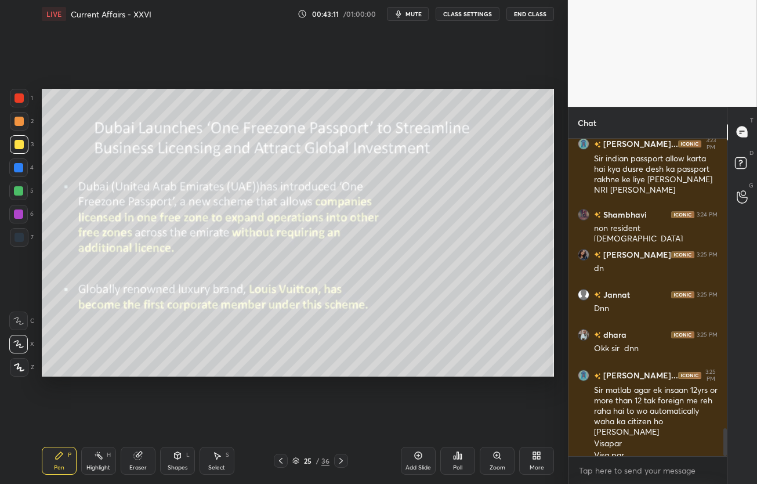
click at [408, 12] on span "mute" at bounding box center [413, 14] width 16 height 8
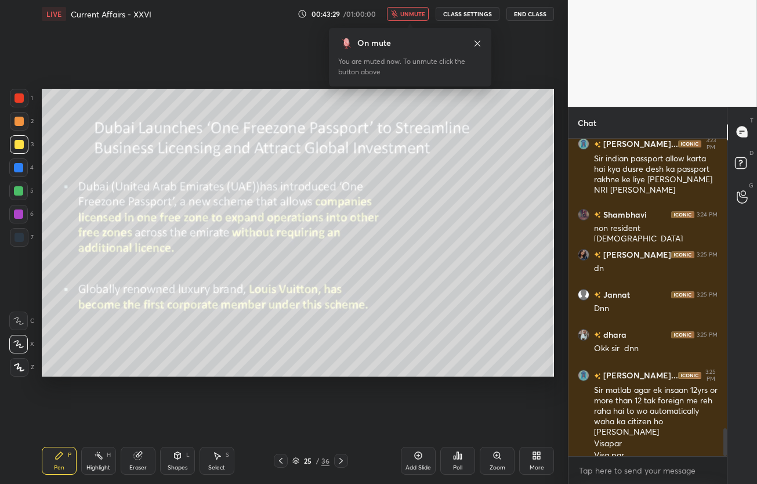
click at [480, 43] on icon at bounding box center [477, 43] width 9 height 9
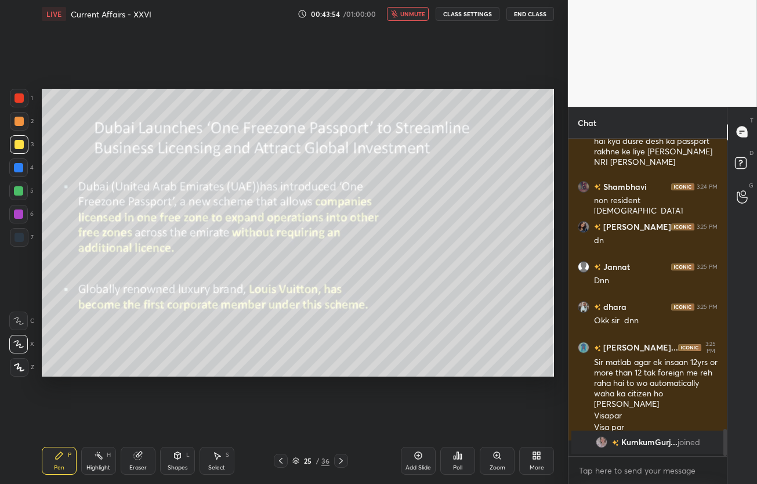
scroll to position [2924, 0]
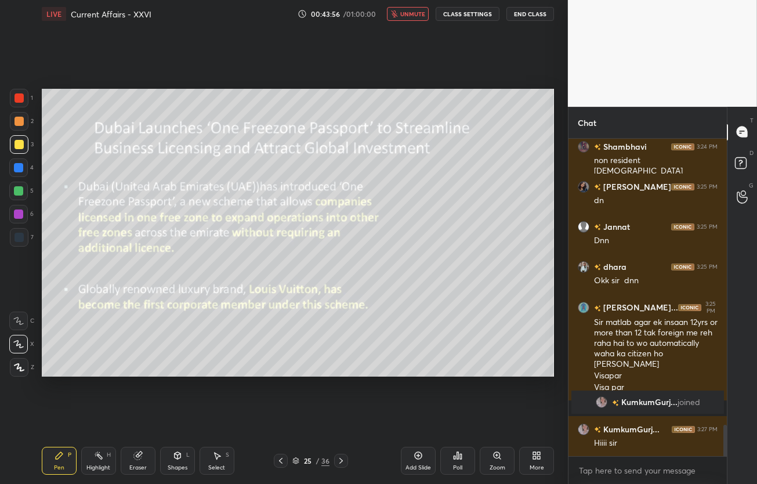
drag, startPoint x: 340, startPoint y: 463, endPoint x: 359, endPoint y: 405, distance: 60.5
click at [340, 462] on icon at bounding box center [340, 461] width 3 height 6
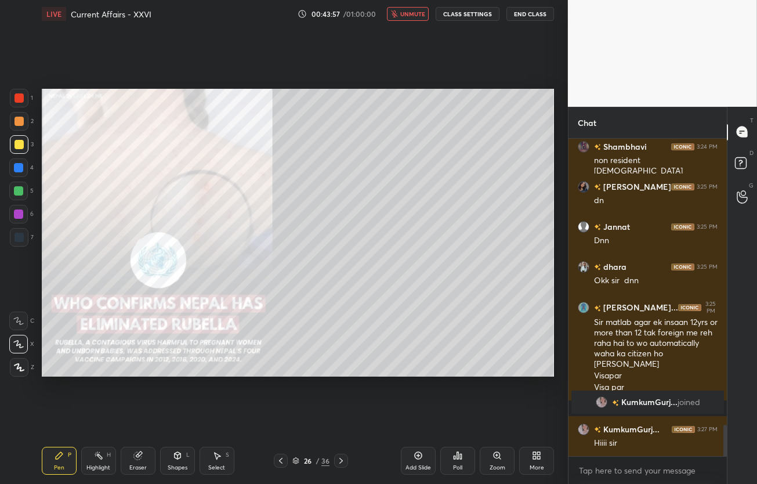
click at [408, 17] on span "unmute" at bounding box center [412, 14] width 25 height 8
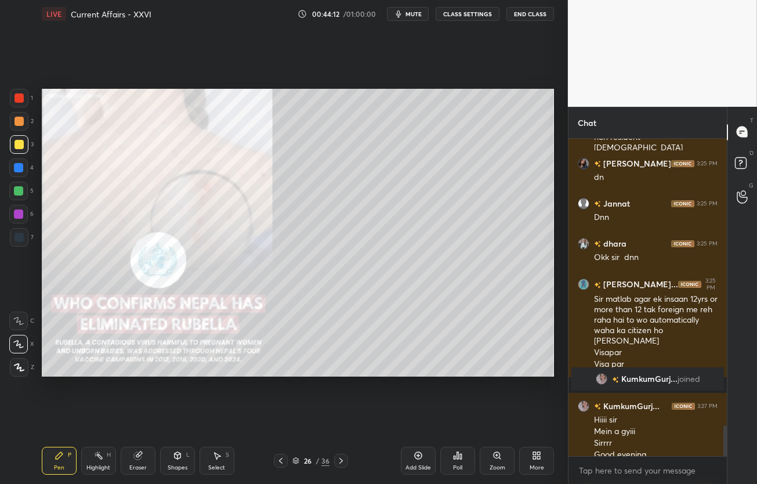
scroll to position [2959, 0]
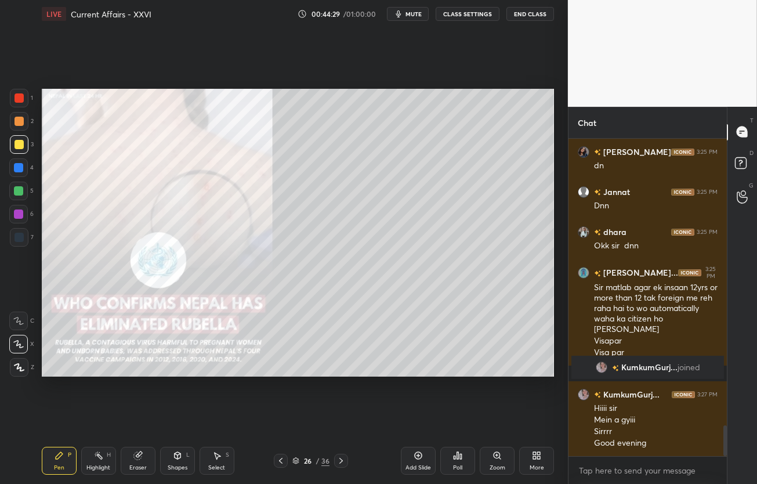
click at [57, 315] on div "Setting up your live class Poll for secs No correct answer Start poll" at bounding box center [297, 233] width 521 height 410
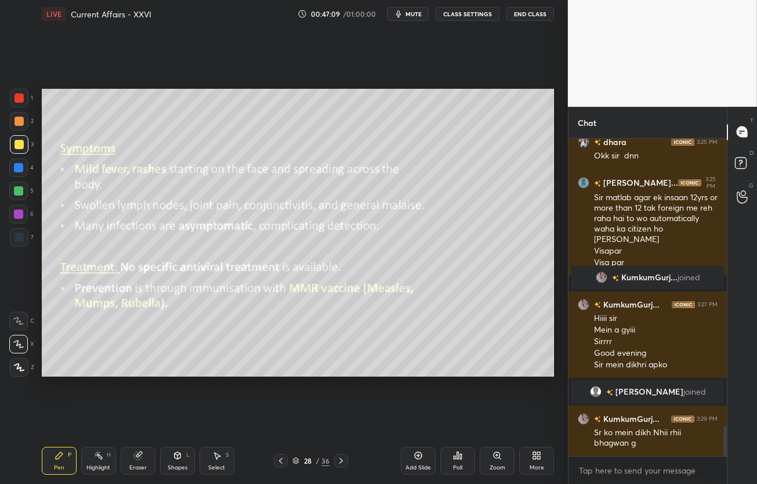
scroll to position [3035, 0]
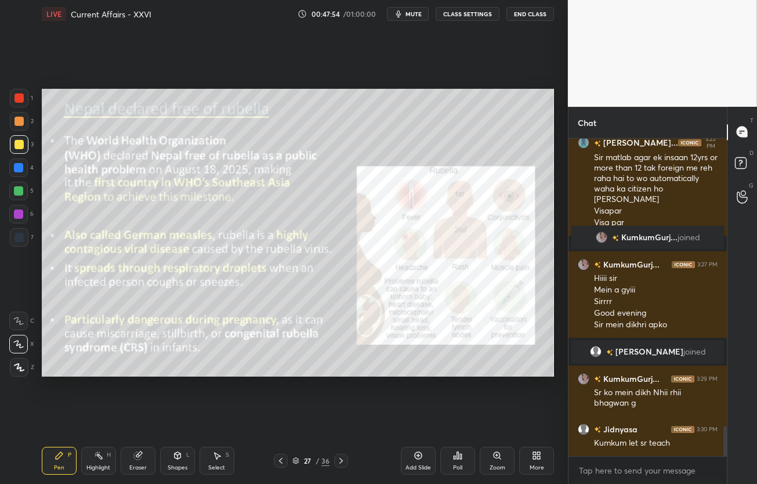
click at [148, 456] on div "Eraser" at bounding box center [138, 461] width 35 height 28
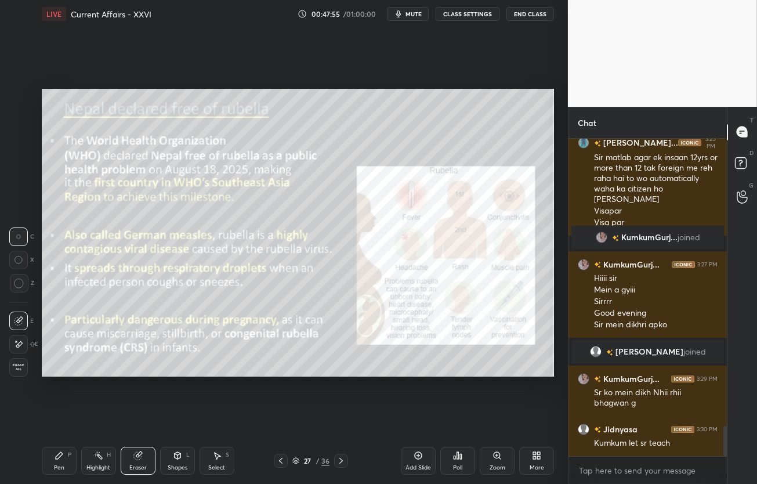
click at [21, 364] on span "Erase all" at bounding box center [18, 367] width 17 height 8
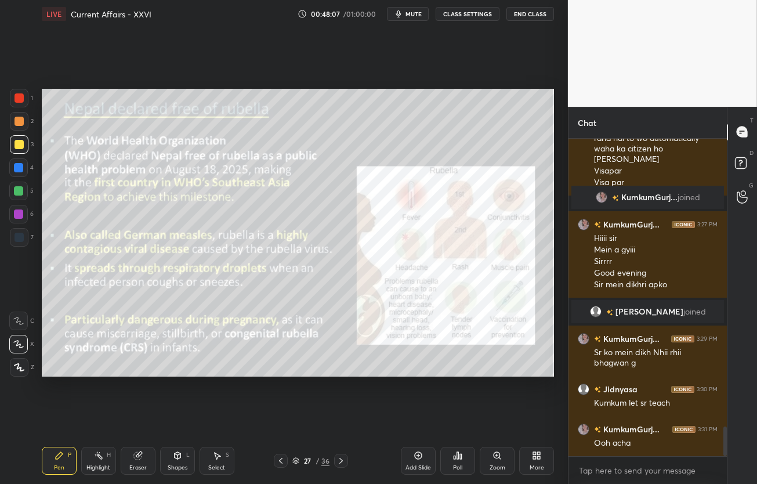
scroll to position [3115, 0]
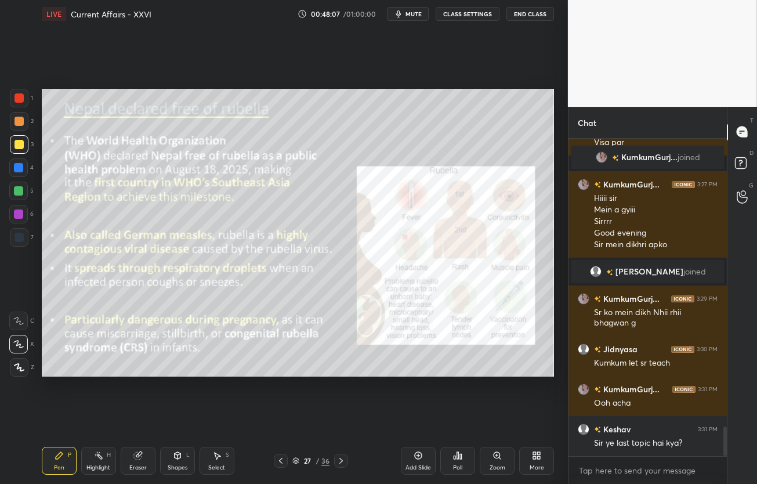
click at [41, 176] on div "Setting up your live class Poll for secs No correct answer Start poll" at bounding box center [297, 233] width 521 height 410
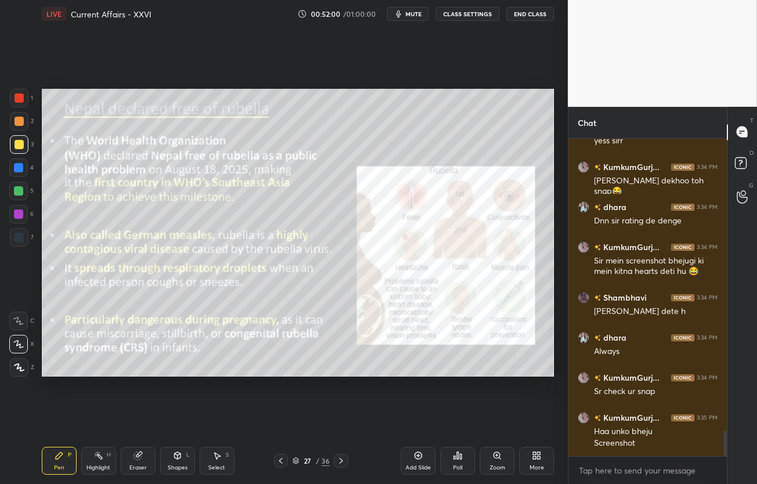
scroll to position [3673, 0]
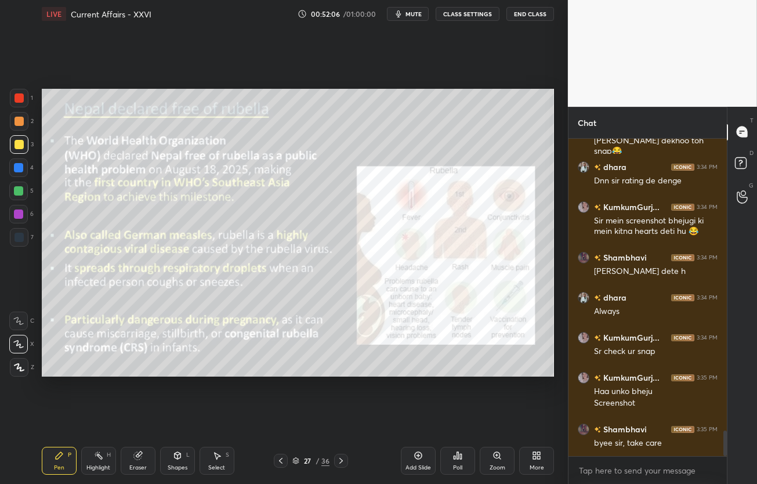
click at [540, 16] on button "End Class" at bounding box center [530, 14] width 48 height 14
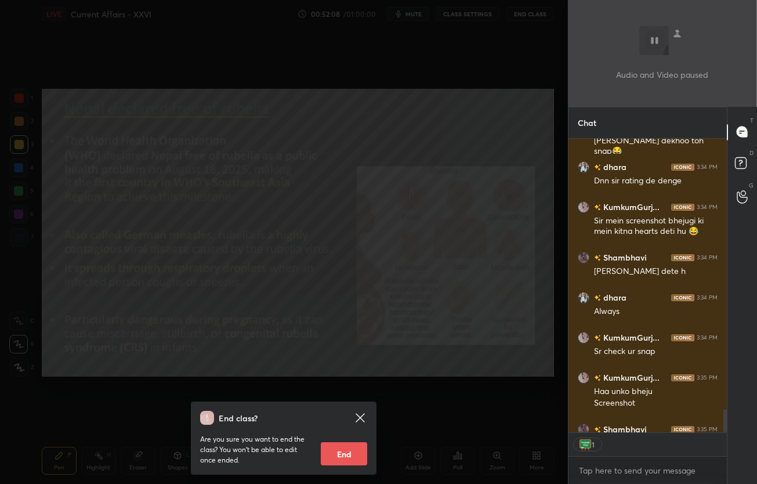
scroll to position [3, 3]
click at [353, 446] on button "End" at bounding box center [344, 453] width 46 height 23
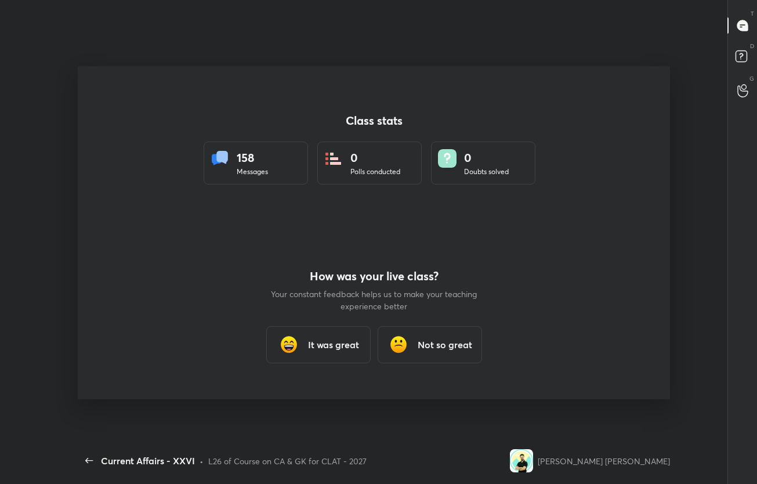
scroll to position [57596, 57273]
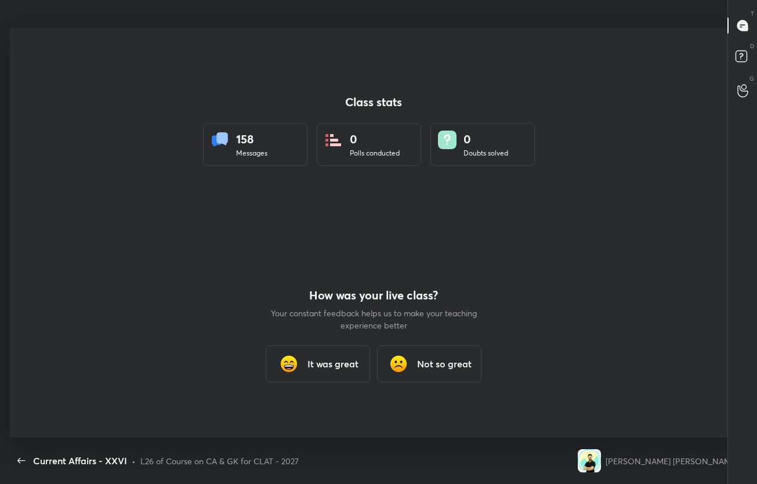
type textarea "x"
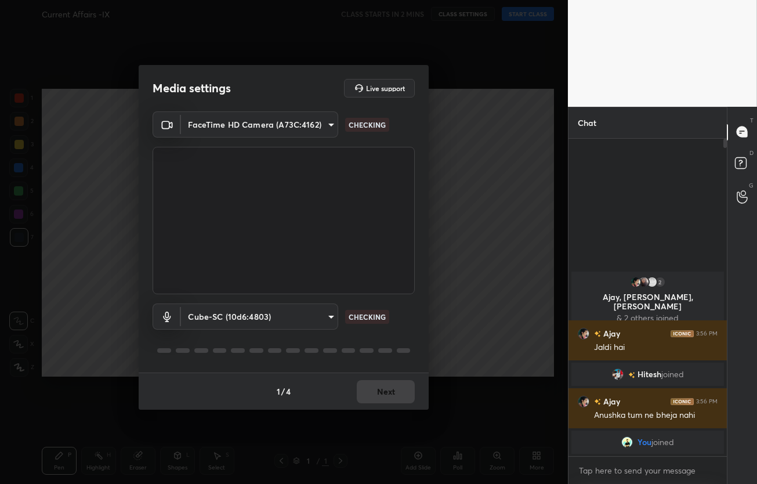
click at [387, 387] on div "1 / 4 Next" at bounding box center [284, 390] width 290 height 37
click at [394, 390] on button "Next" at bounding box center [386, 391] width 58 height 23
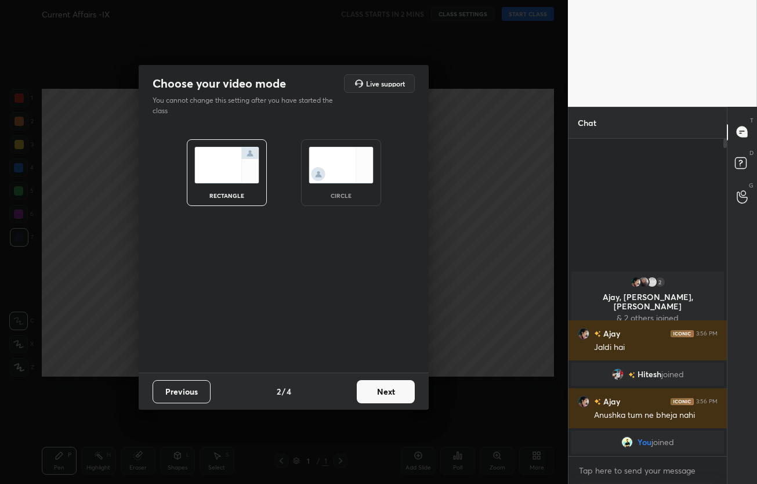
click at [394, 390] on button "Next" at bounding box center [386, 391] width 58 height 23
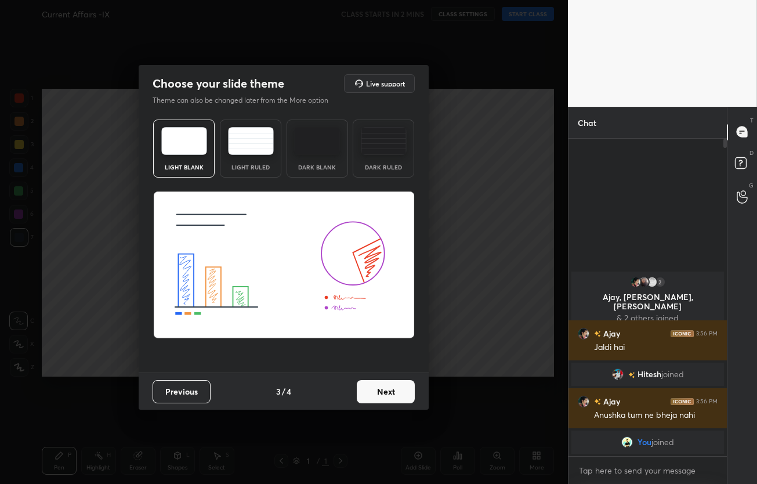
click at [394, 390] on button "Next" at bounding box center [386, 391] width 58 height 23
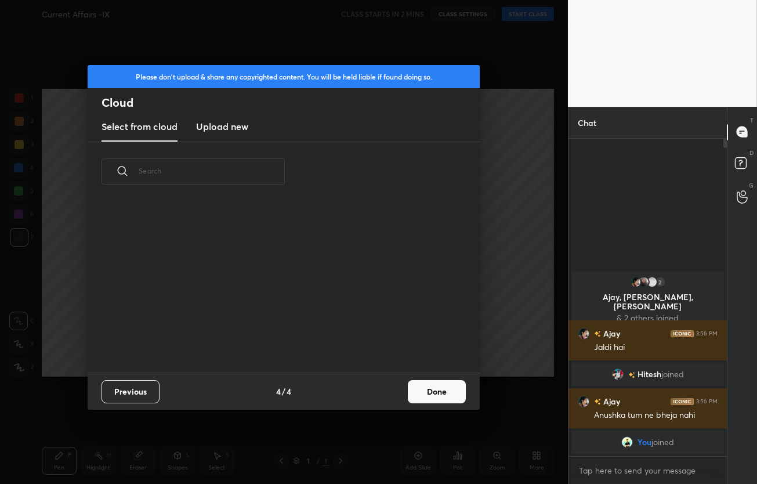
click at [416, 393] on button "Done" at bounding box center [437, 391] width 58 height 23
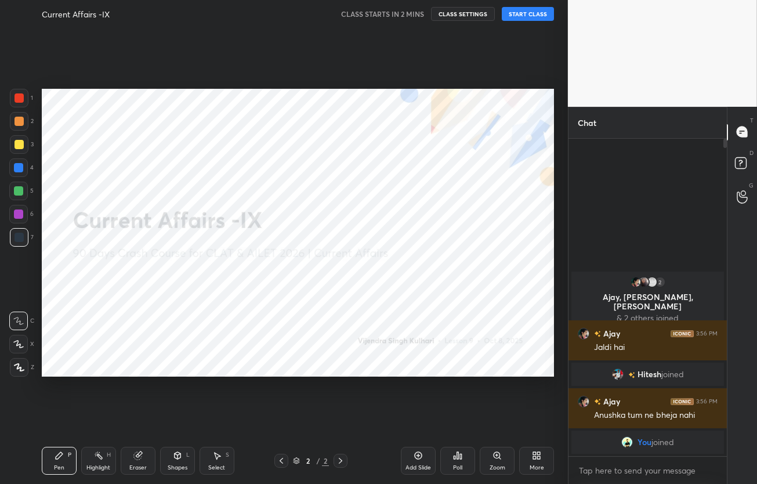
click at [517, 19] on button "START CLASS" at bounding box center [528, 14] width 52 height 14
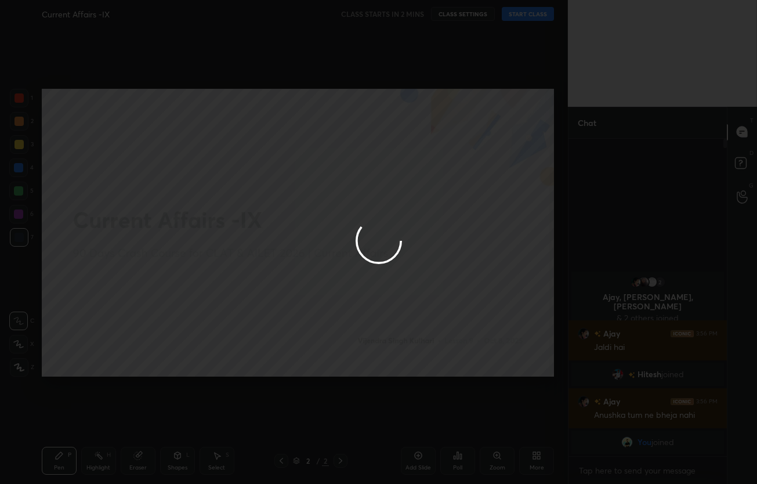
type textarea "x"
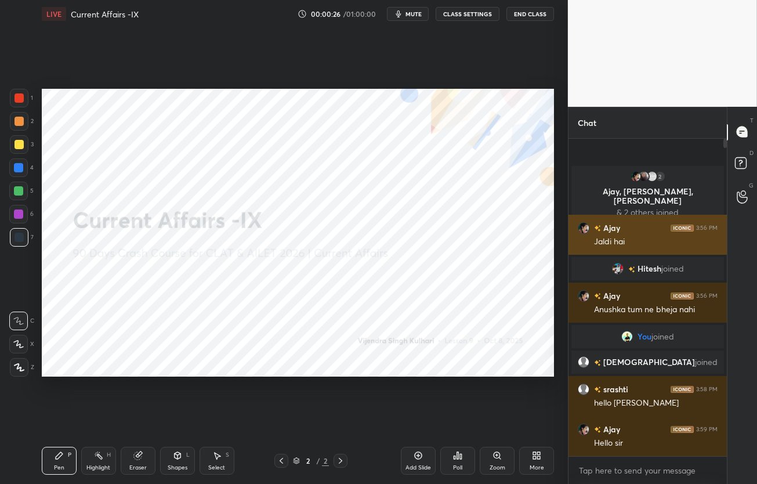
click at [585, 227] on img "grid" at bounding box center [584, 228] width 12 height 12
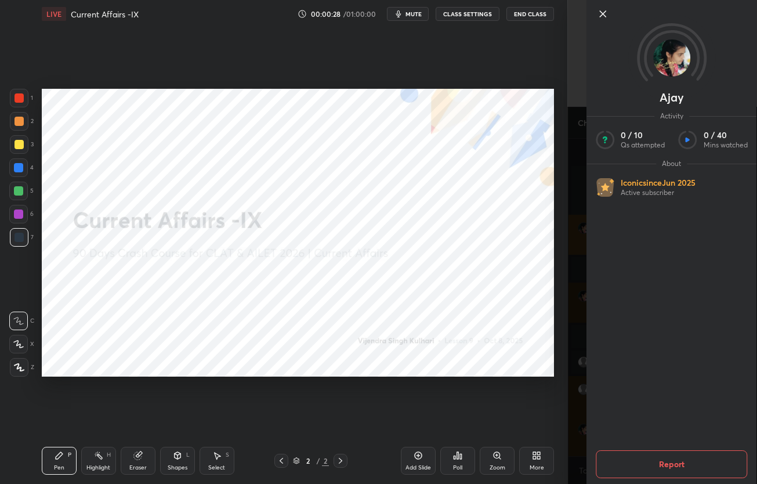
click at [585, 227] on div "Ajay Activity 0 / 10 Qs attempted 0 / 40 Mins watched About Iconic since Jun 20…" at bounding box center [662, 242] width 189 height 484
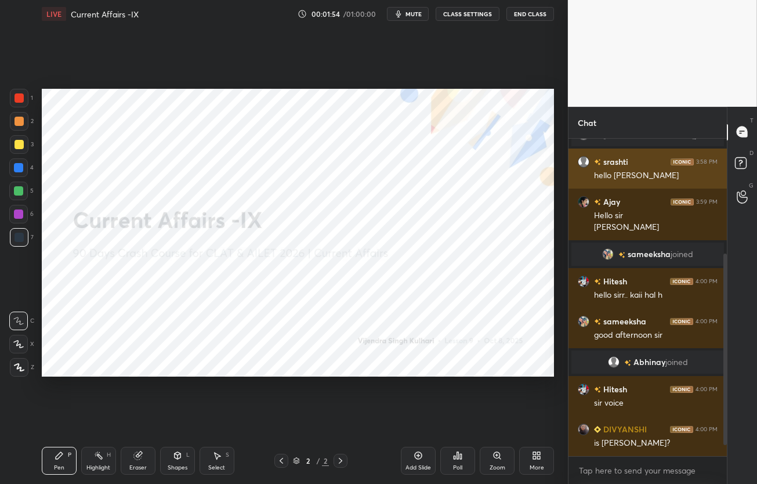
scroll to position [208, 0]
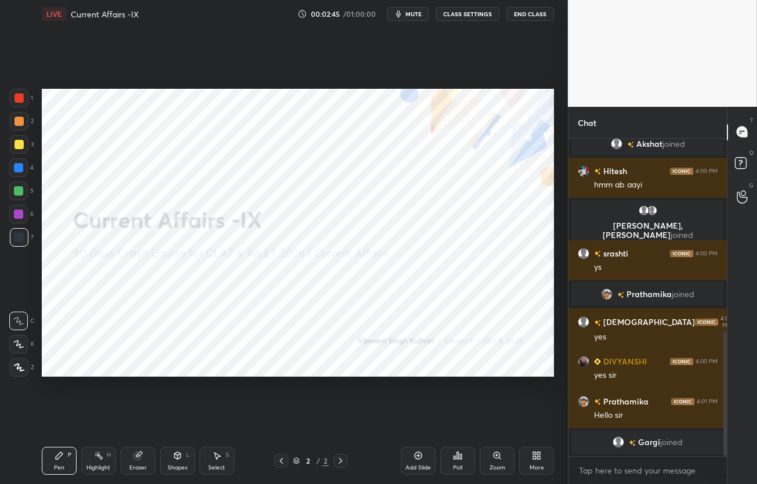
scroll to position [505, 0]
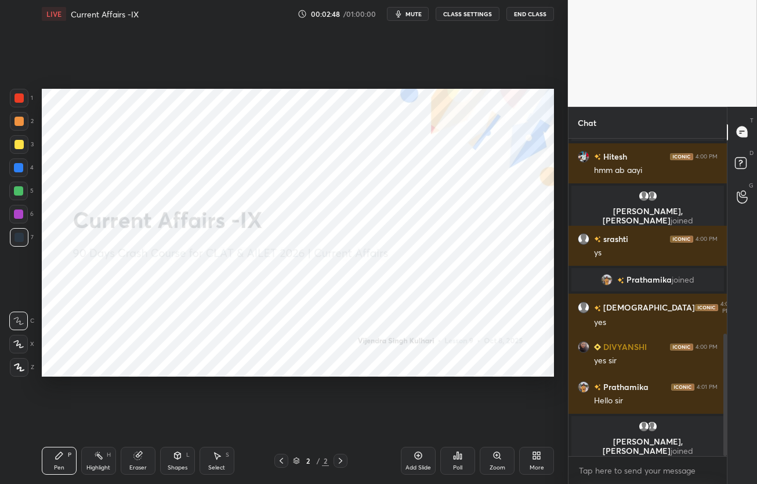
click at [410, 15] on span "mute" at bounding box center [413, 14] width 16 height 8
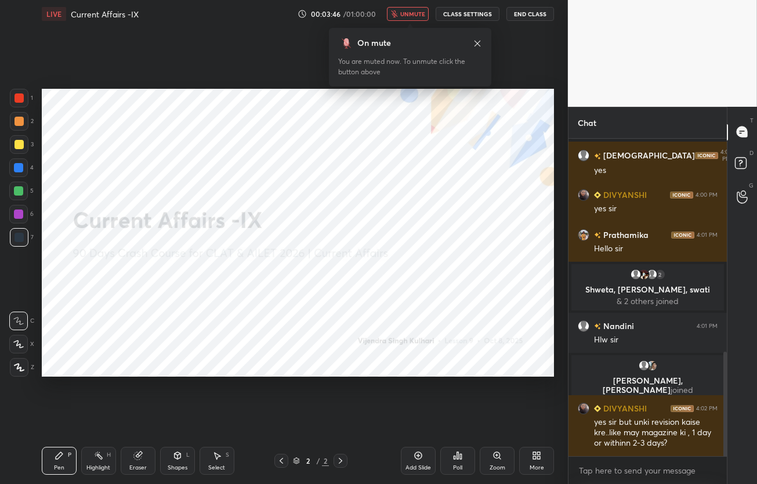
scroll to position [686, 0]
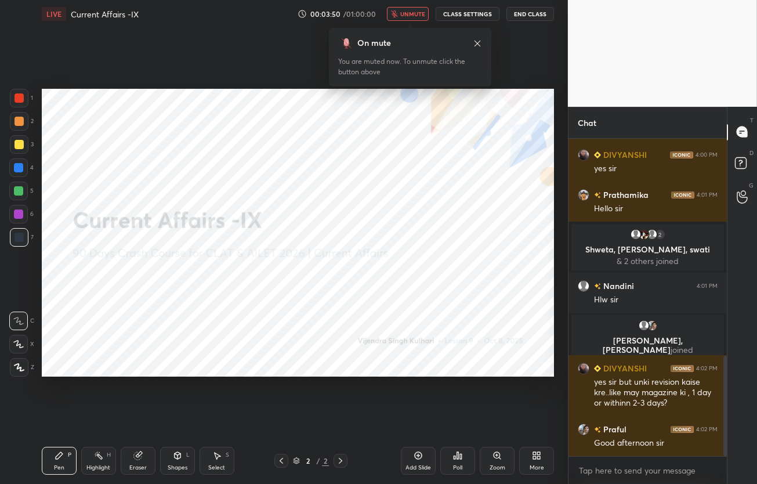
click at [476, 45] on icon at bounding box center [477, 43] width 6 height 6
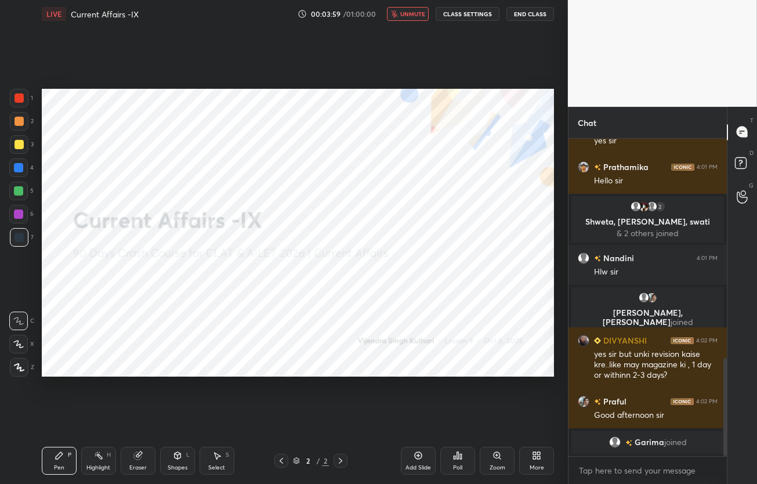
scroll to position [732, 0]
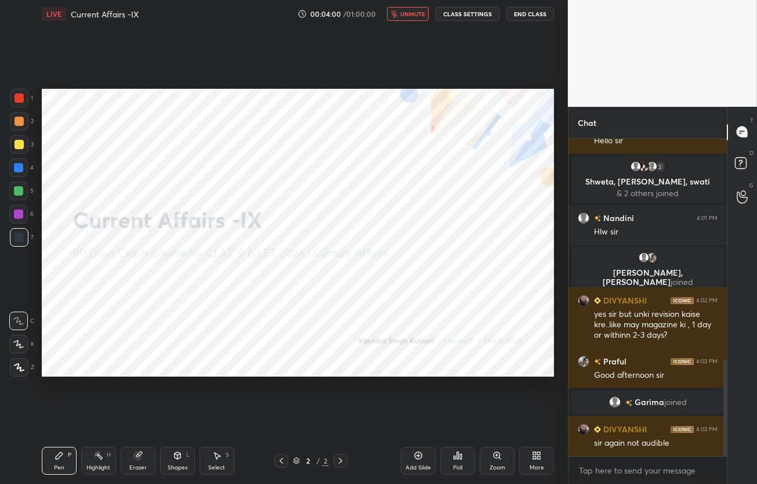
click at [420, 19] on button "unmute" at bounding box center [408, 14] width 42 height 14
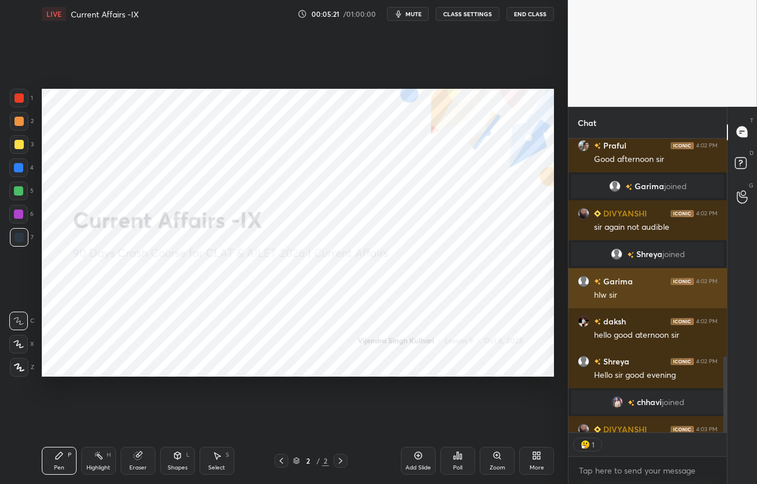
scroll to position [928, 0]
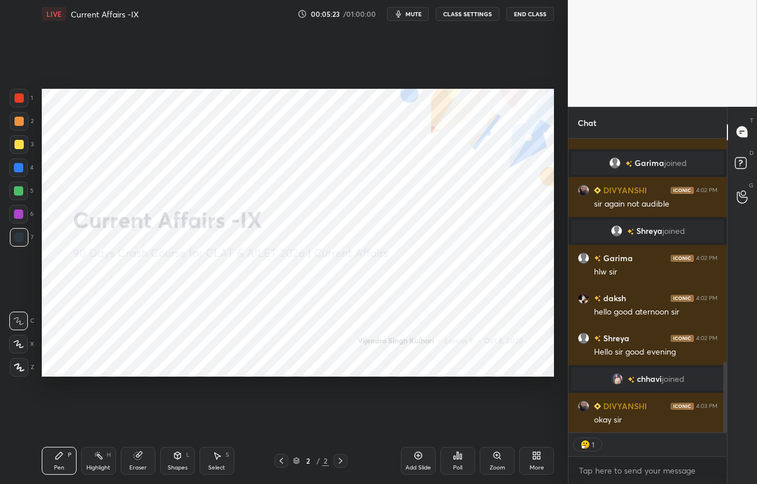
click at [415, 10] on span "mute" at bounding box center [413, 14] width 16 height 8
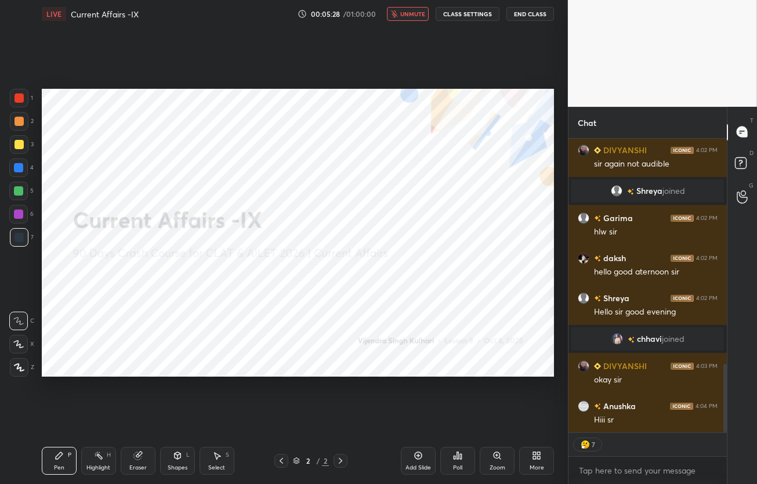
scroll to position [1008, 0]
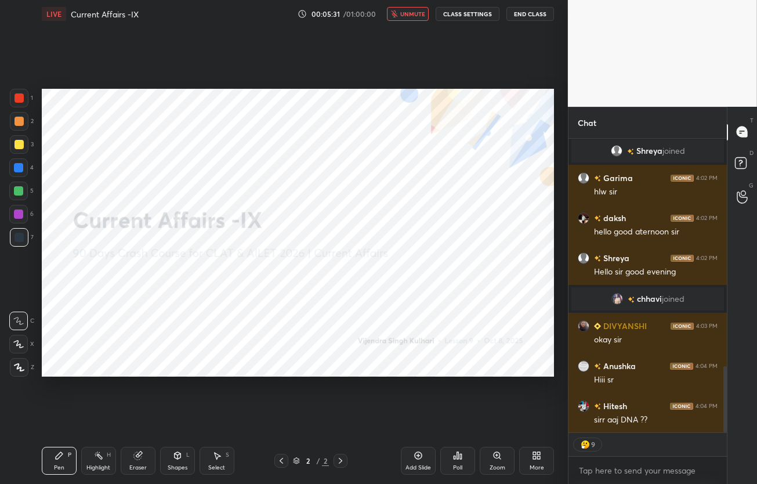
click at [414, 12] on span "unmute" at bounding box center [412, 14] width 25 height 8
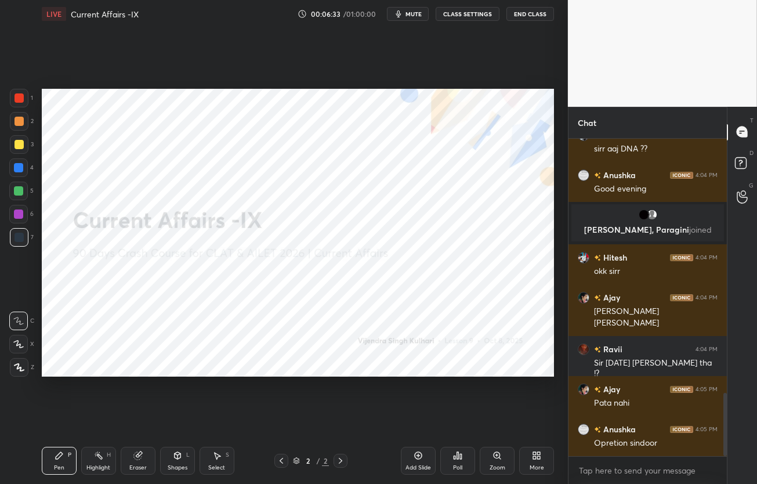
scroll to position [1275, 0]
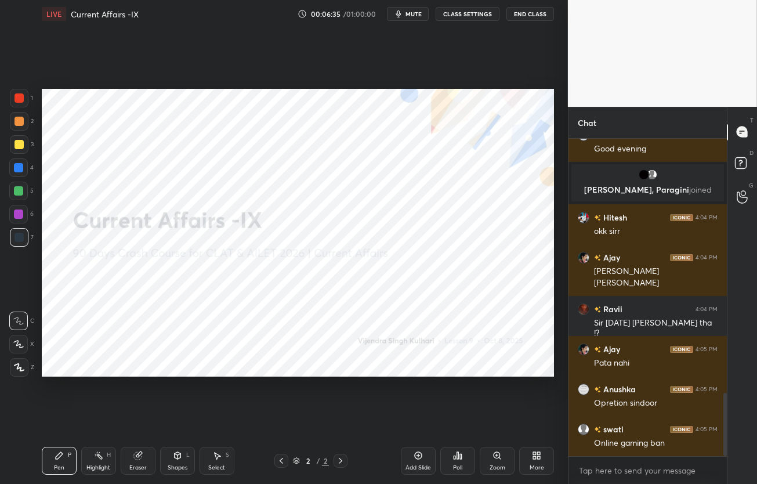
click at [540, 462] on div "More" at bounding box center [536, 461] width 35 height 28
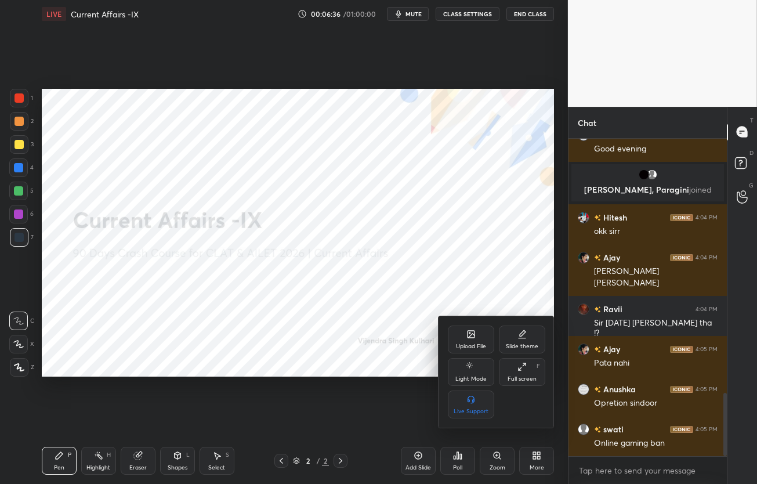
click at [464, 347] on div "Upload File" at bounding box center [471, 346] width 30 height 6
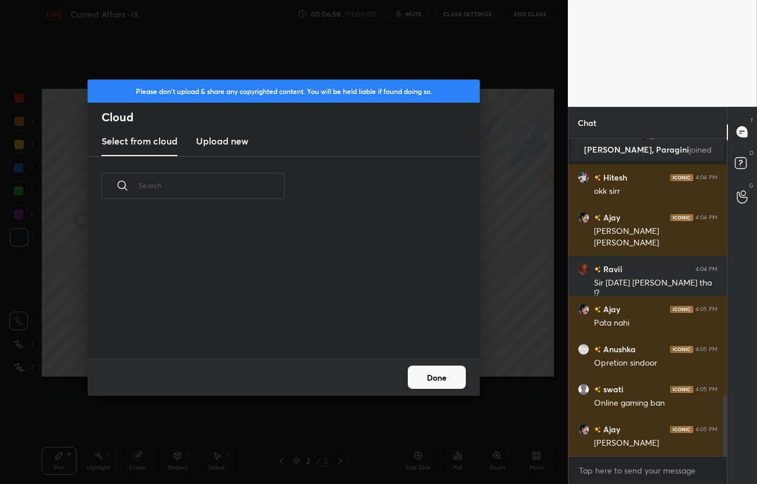
scroll to position [1327, 0]
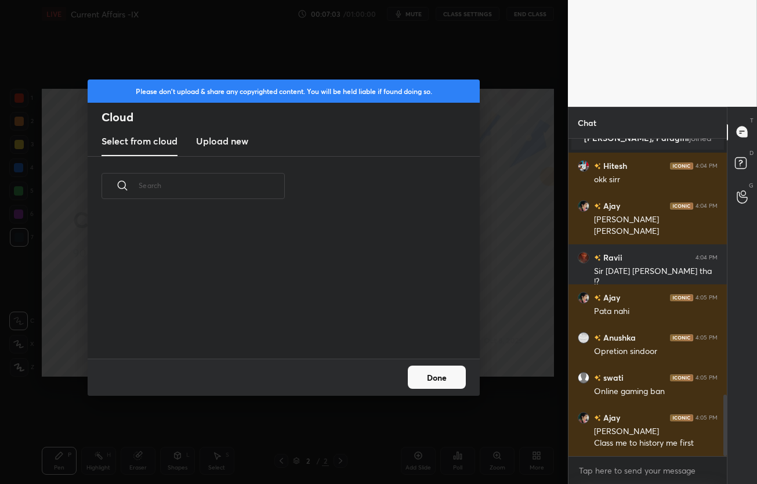
click at [231, 135] on h3 "Upload new" at bounding box center [222, 141] width 52 height 14
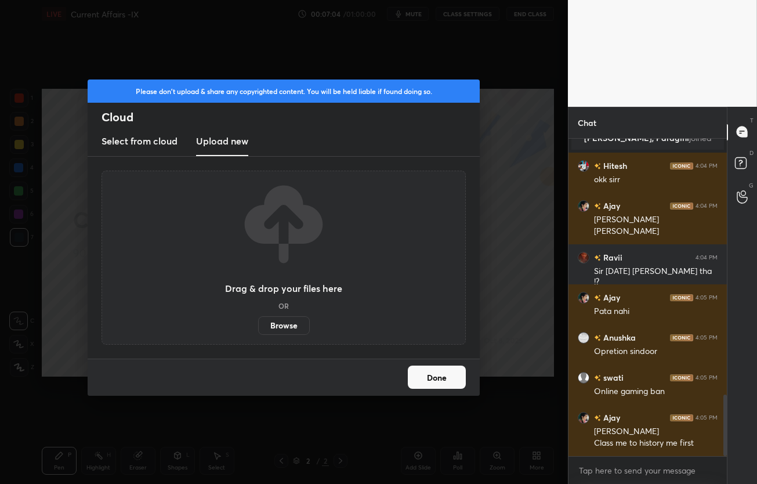
click at [276, 327] on label "Browse" at bounding box center [284, 325] width 52 height 19
click at [258, 327] on input "Browse" at bounding box center [258, 325] width 0 height 19
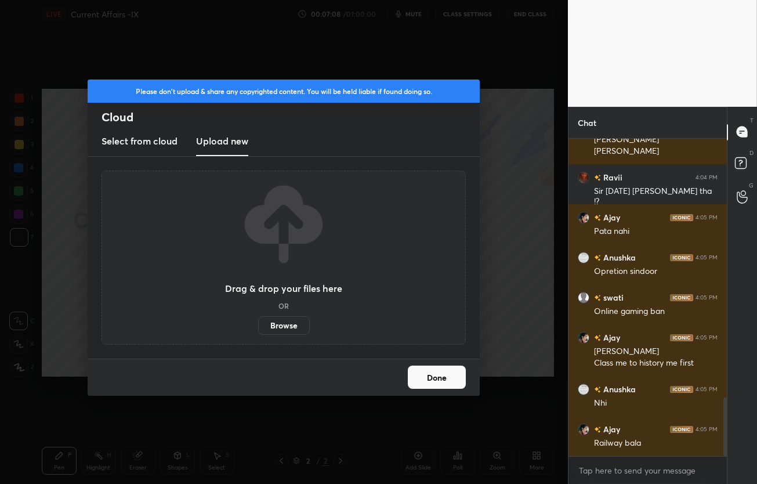
scroll to position [1447, 0]
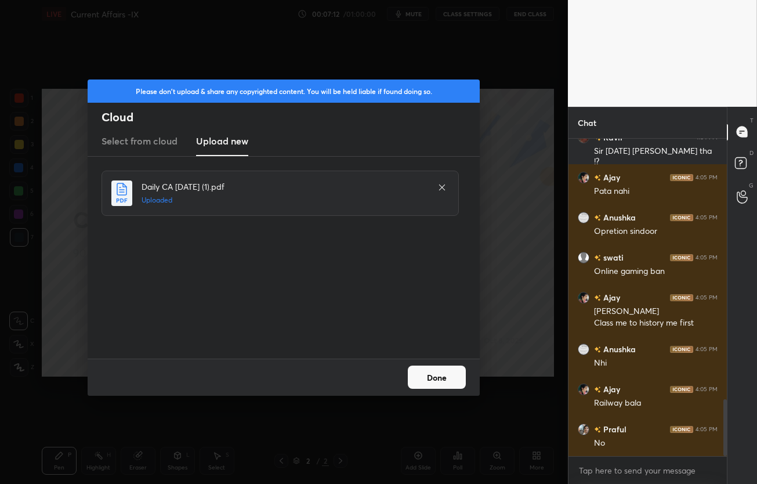
click at [436, 382] on button "Done" at bounding box center [437, 376] width 58 height 23
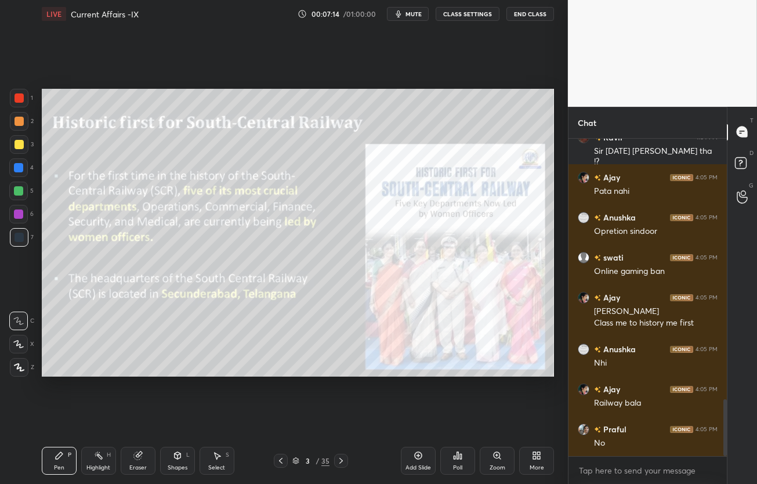
click at [293, 459] on icon at bounding box center [295, 460] width 7 height 7
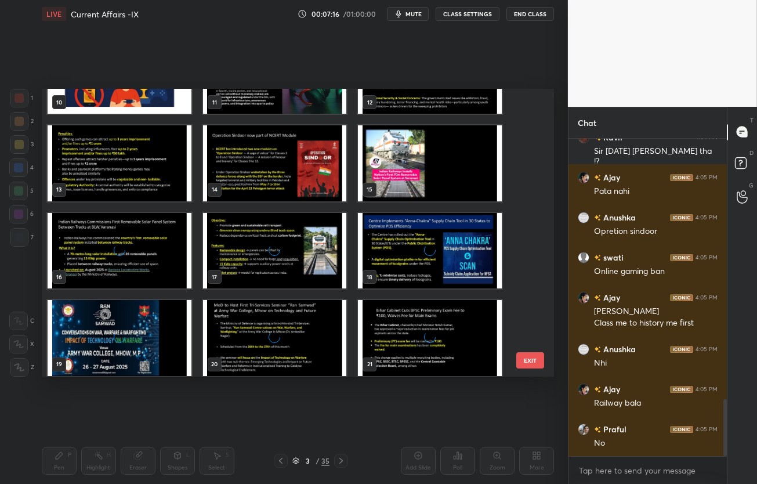
scroll to position [326, 0]
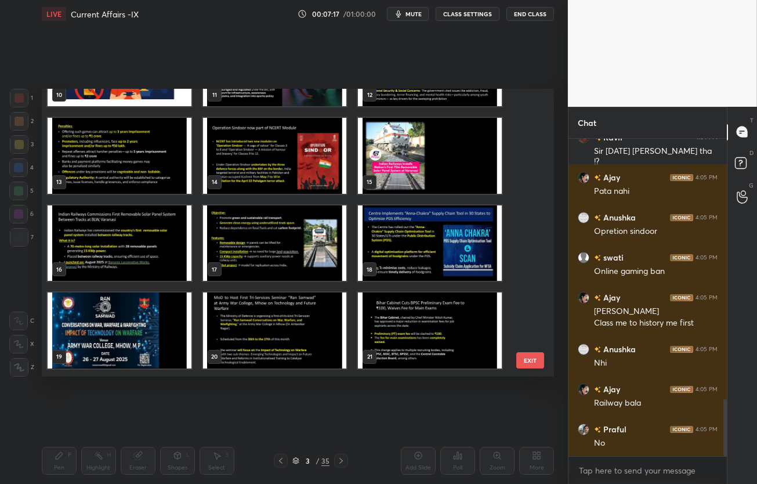
click at [391, 161] on img "grid" at bounding box center [430, 156] width 144 height 76
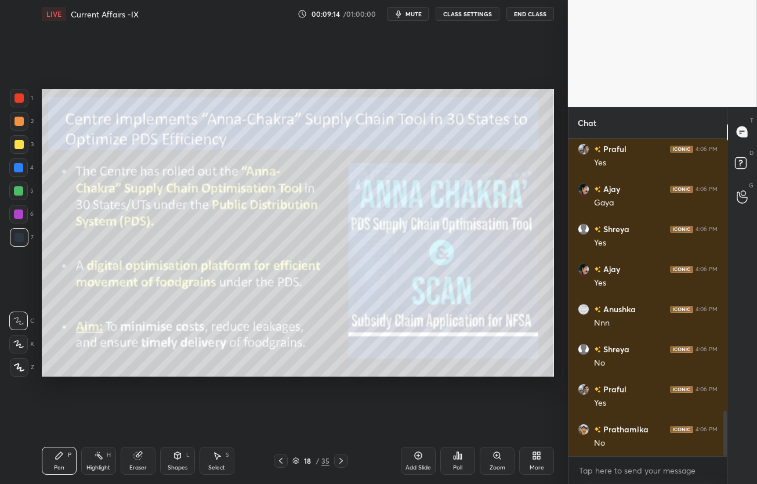
scroll to position [1915, 0]
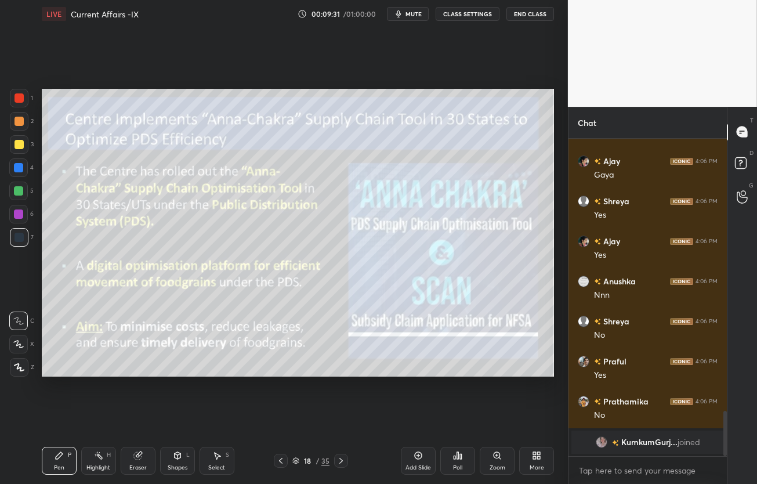
drag, startPoint x: 30, startPoint y: 145, endPoint x: 17, endPoint y: 146, distance: 12.2
click at [21, 144] on div "3" at bounding box center [22, 144] width 24 height 19
drag, startPoint x: 16, startPoint y: 114, endPoint x: 19, endPoint y: 127, distance: 13.2
click at [15, 115] on div at bounding box center [19, 121] width 19 height 19
drag, startPoint x: 17, startPoint y: 183, endPoint x: 17, endPoint y: 191, distance: 8.1
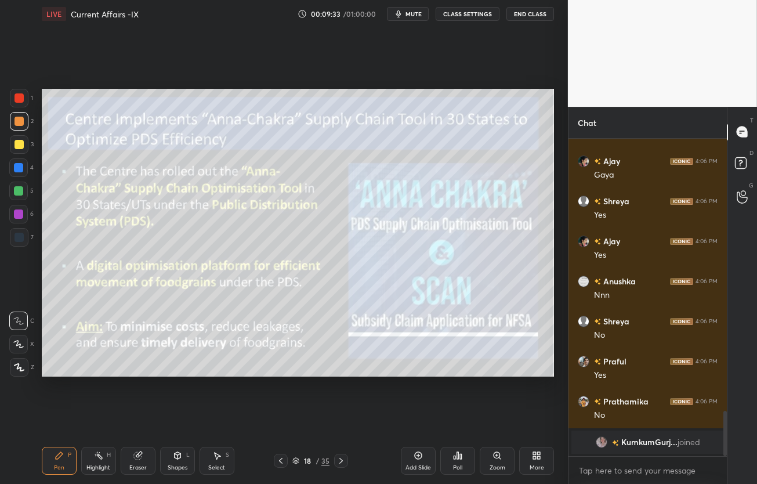
click at [16, 186] on div at bounding box center [18, 191] width 19 height 19
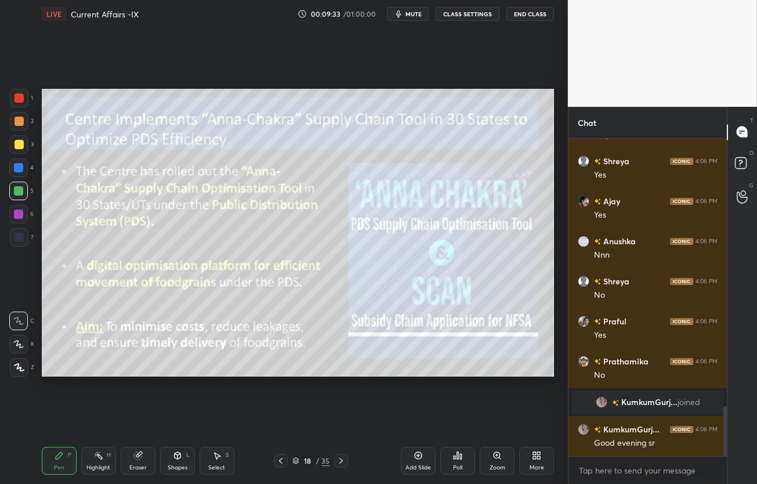
drag, startPoint x: 18, startPoint y: 190, endPoint x: 36, endPoint y: 188, distance: 18.1
click at [17, 191] on div at bounding box center [18, 190] width 9 height 9
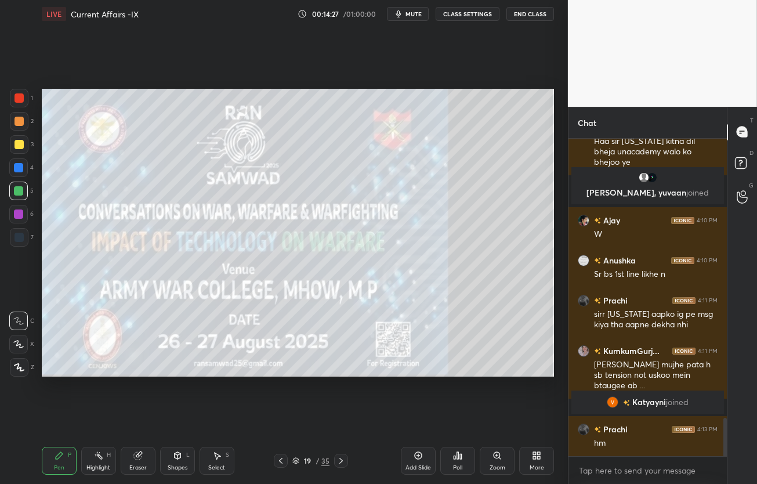
scroll to position [2327, 0]
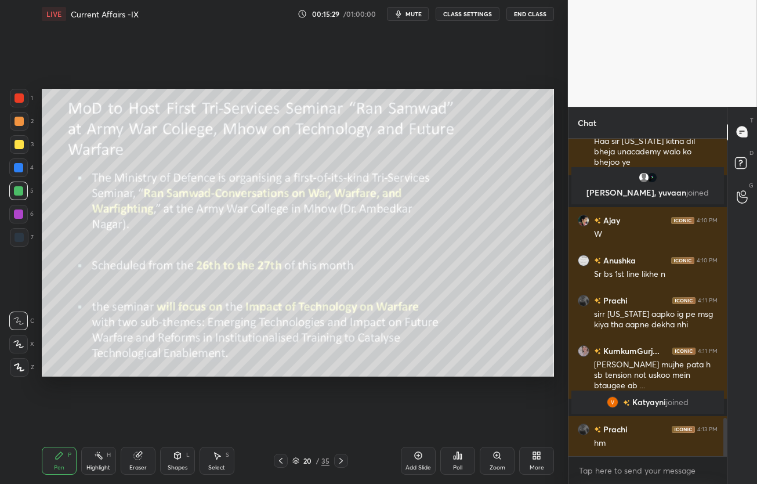
click at [555, 307] on div "Setting up your live class Poll for secs No correct answer Start poll" at bounding box center [297, 233] width 521 height 410
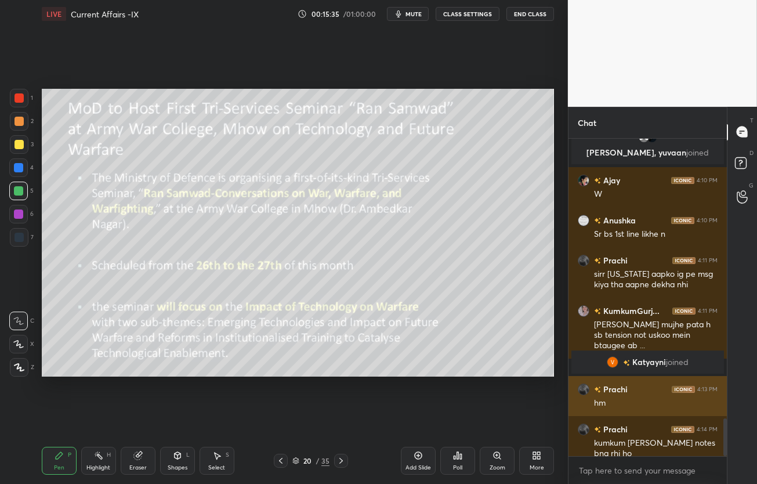
scroll to position [2394, 0]
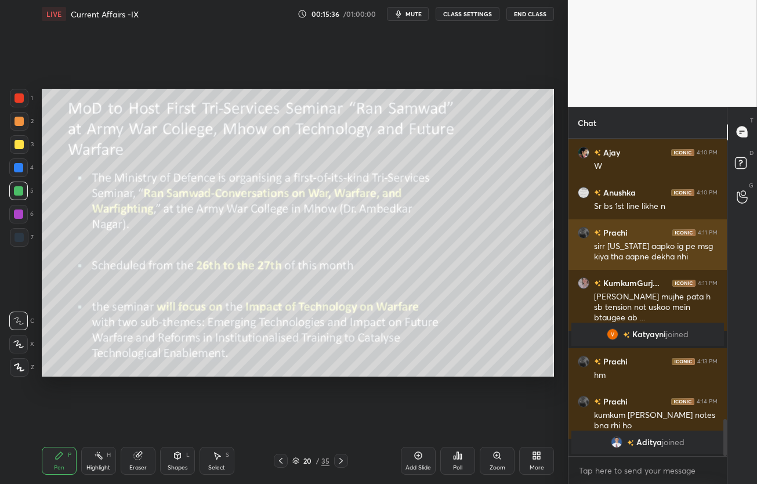
click at [584, 231] on img "grid" at bounding box center [584, 232] width 12 height 12
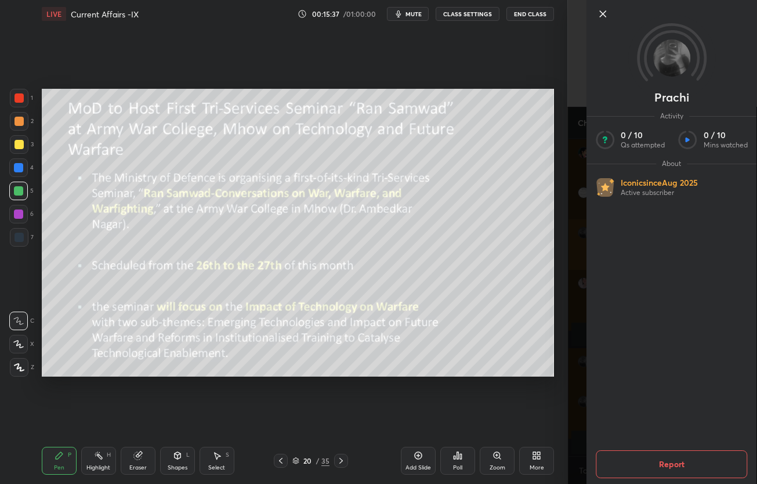
click at [584, 231] on div "Prachi Activity 0 / 10 Qs attempted 0 / 10 Mins watched About Iconic since Aug …" at bounding box center [662, 242] width 189 height 484
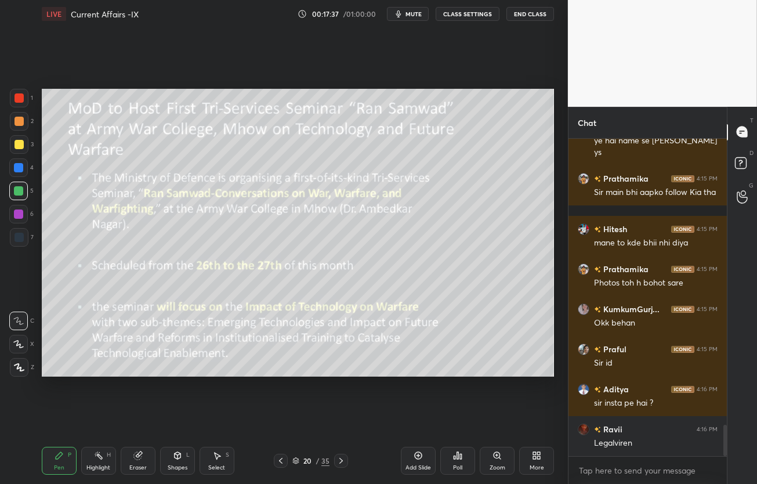
scroll to position [2973, 0]
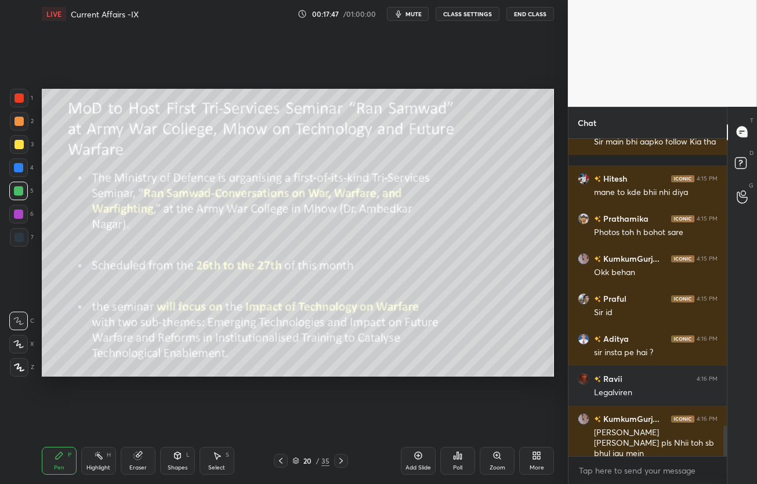
click at [340, 457] on icon at bounding box center [340, 460] width 9 height 9
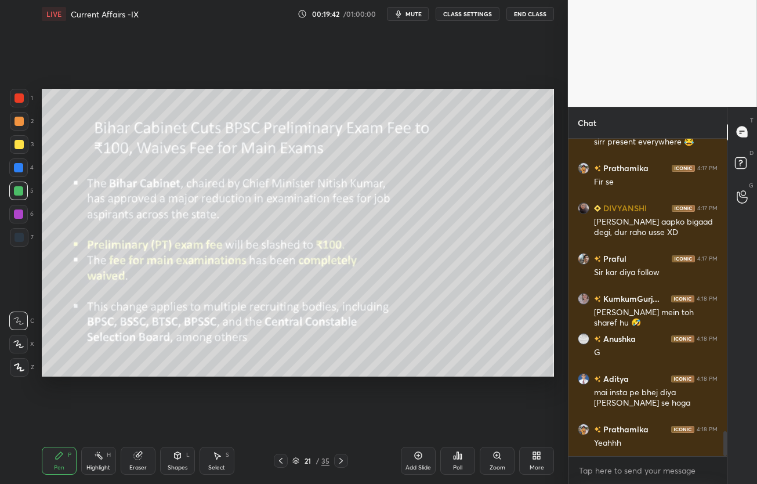
scroll to position [3805, 0]
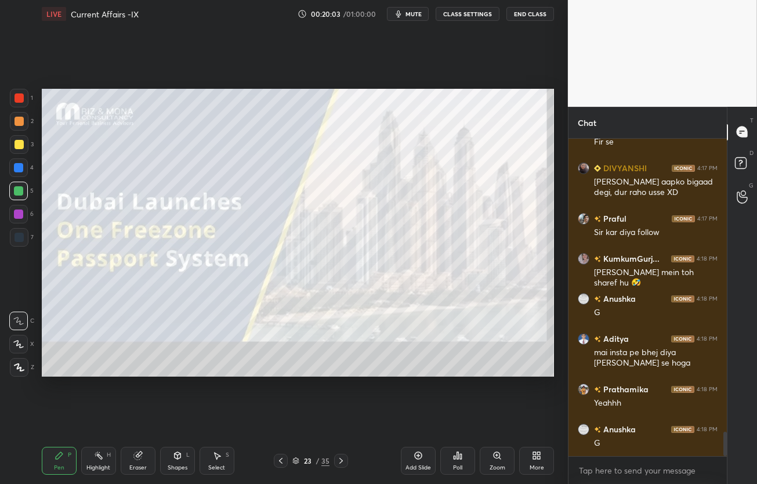
drag, startPoint x: 21, startPoint y: 146, endPoint x: 38, endPoint y: 140, distance: 17.2
click at [20, 147] on div at bounding box center [19, 144] width 9 height 9
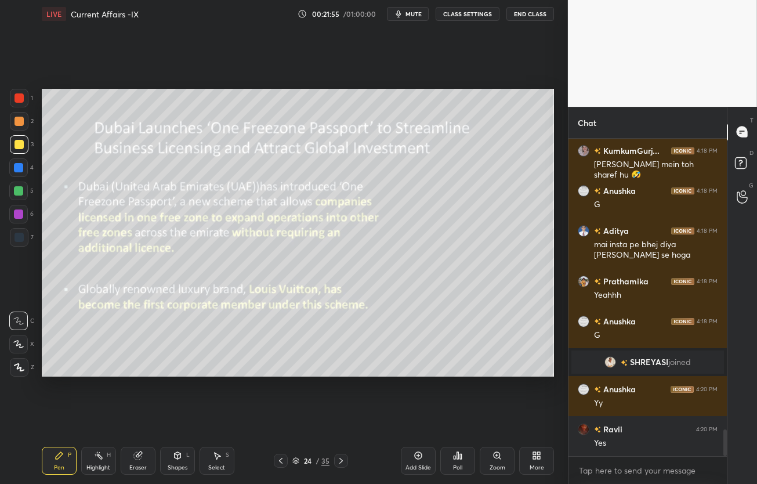
scroll to position [3482, 0]
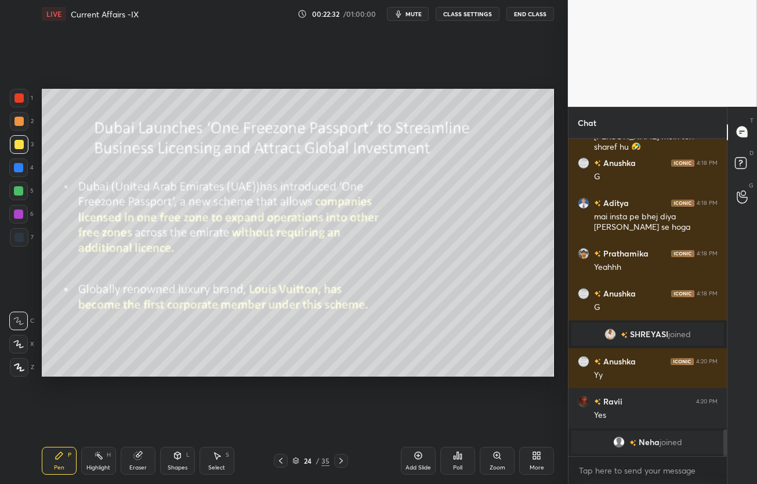
click at [388, 19] on div "00:22:32 / 01:00:00 mute CLASS SETTINGS End Class" at bounding box center [426, 14] width 256 height 14
click at [390, 21] on div "LIVE Current Affairs -IX 00:22:33 / 01:00:00 mute CLASS SETTINGS End Class" at bounding box center [298, 14] width 512 height 28
click at [413, 19] on button "mute" at bounding box center [408, 14] width 42 height 14
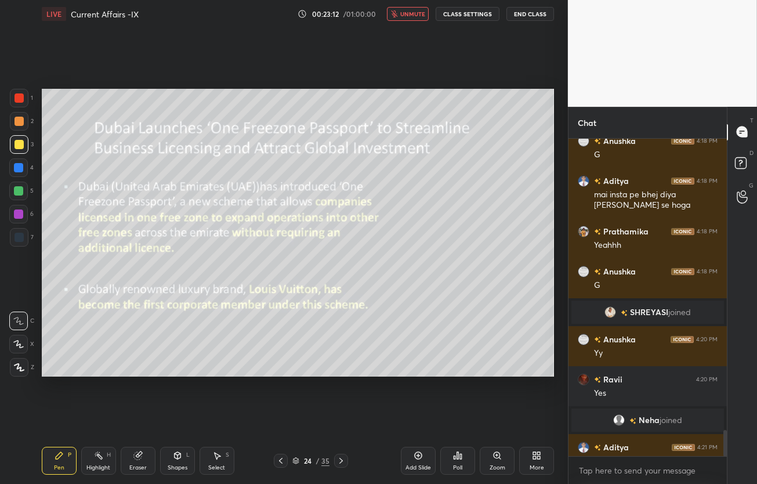
scroll to position [3510, 0]
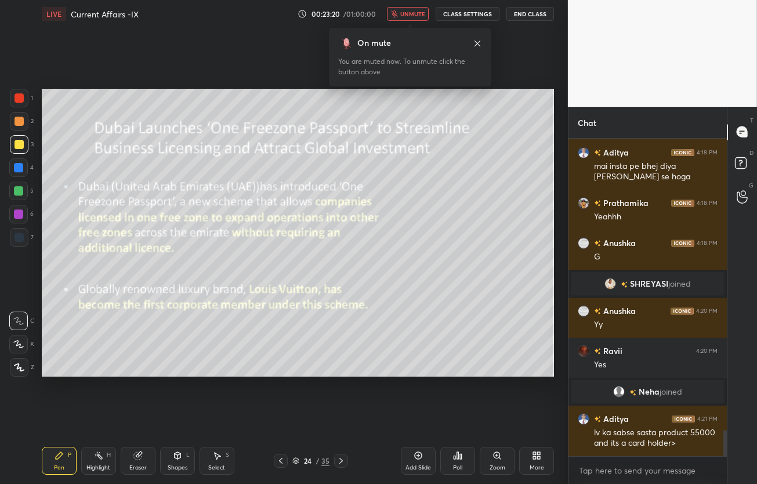
click at [406, 13] on span "unmute" at bounding box center [412, 14] width 25 height 8
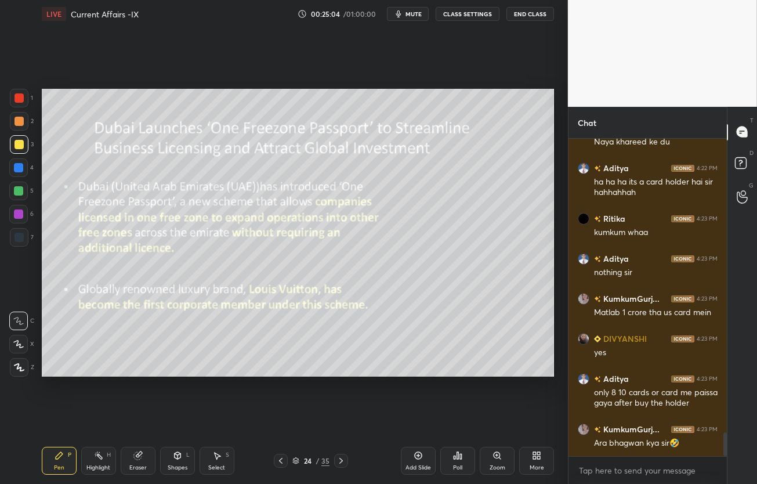
scroll to position [3943, 0]
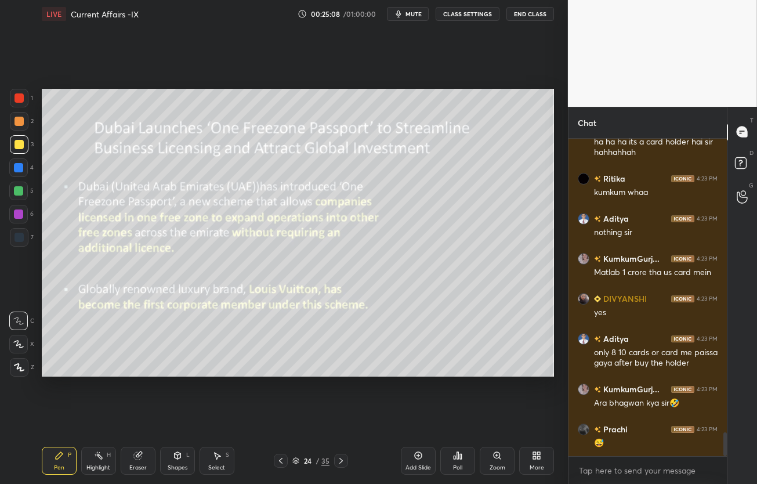
click at [339, 459] on icon at bounding box center [340, 460] width 9 height 9
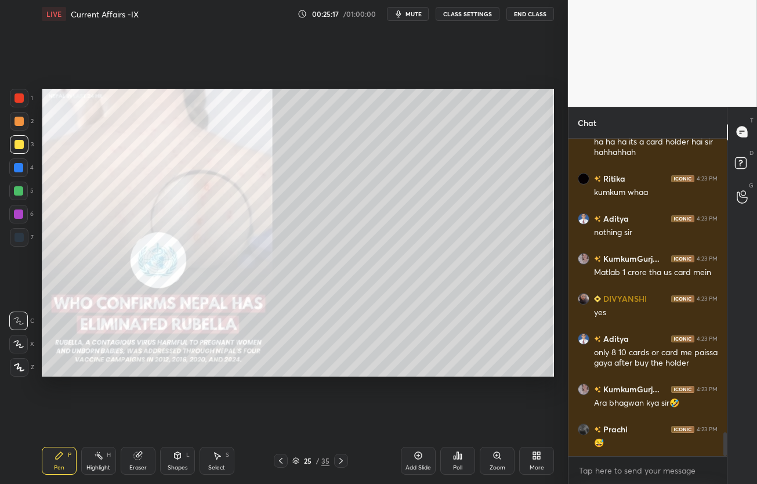
scroll to position [3983, 0]
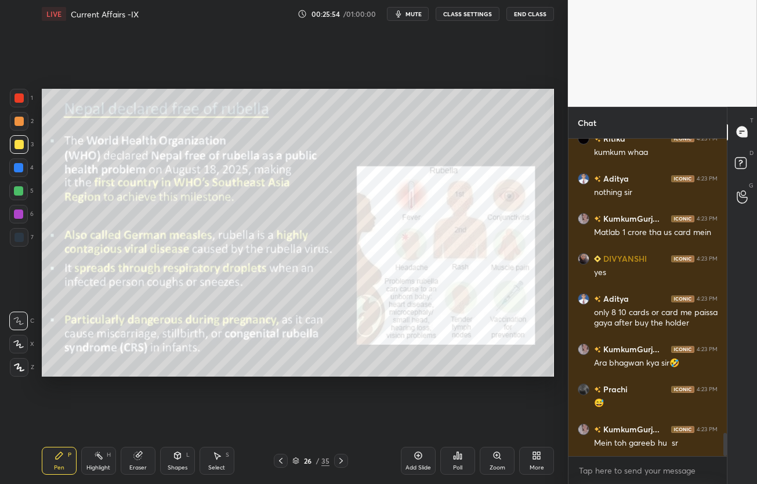
drag, startPoint x: 21, startPoint y: 166, endPoint x: 21, endPoint y: 181, distance: 15.1
click at [21, 168] on div at bounding box center [18, 167] width 9 height 9
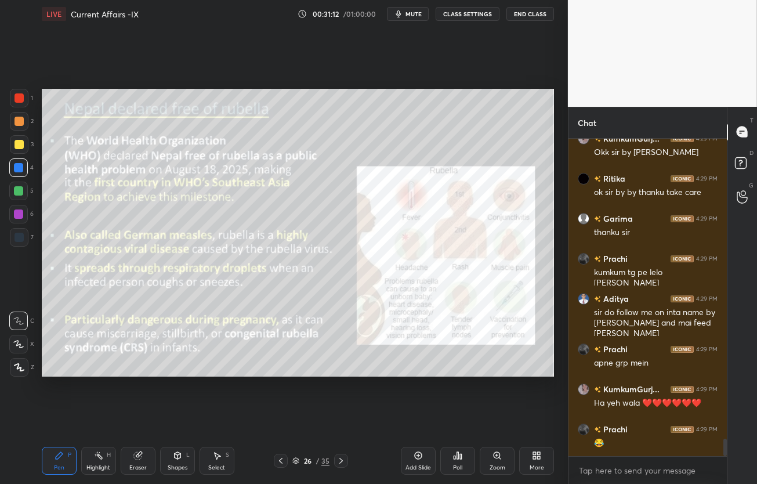
scroll to position [5454, 0]
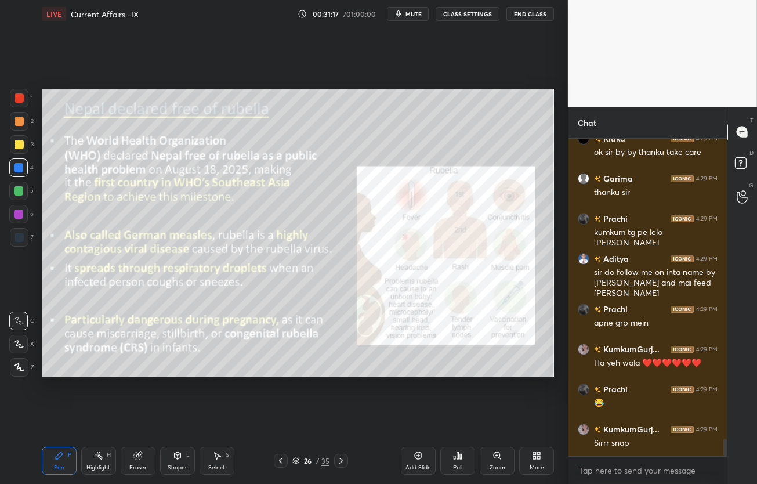
click at [529, 14] on button "End Class" at bounding box center [530, 14] width 48 height 14
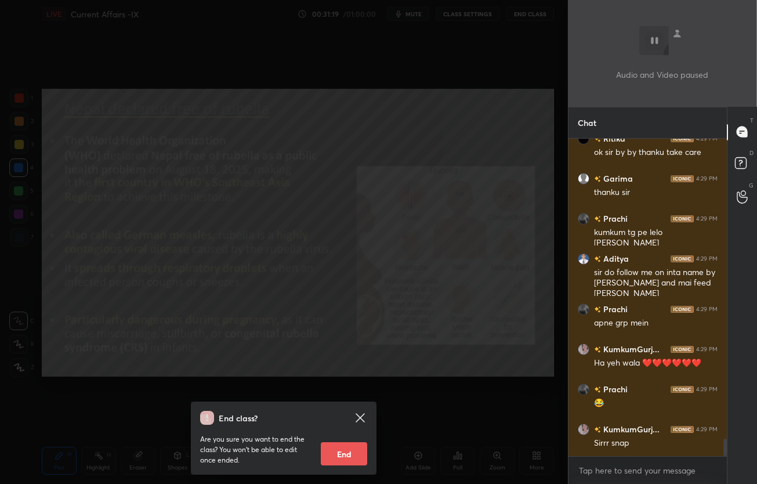
click at [355, 456] on button "End" at bounding box center [344, 453] width 46 height 23
type textarea "x"
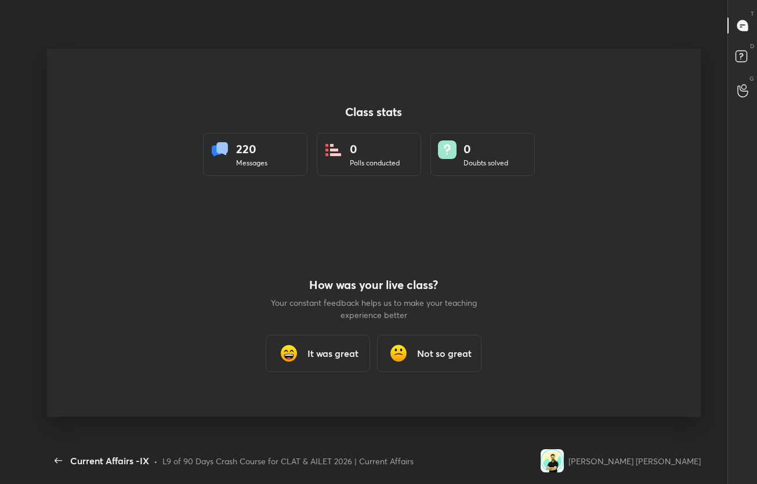
scroll to position [0, 0]
